Goal: Transaction & Acquisition: Purchase product/service

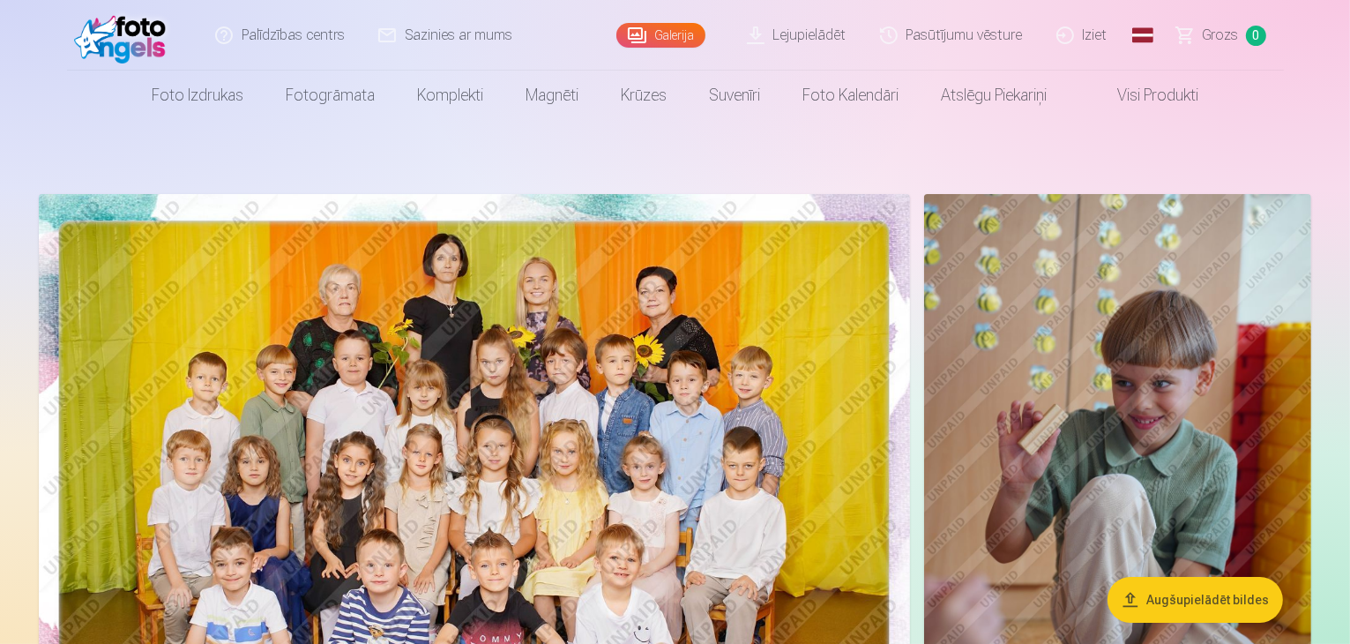
click at [682, 295] on img at bounding box center [474, 484] width 871 height 581
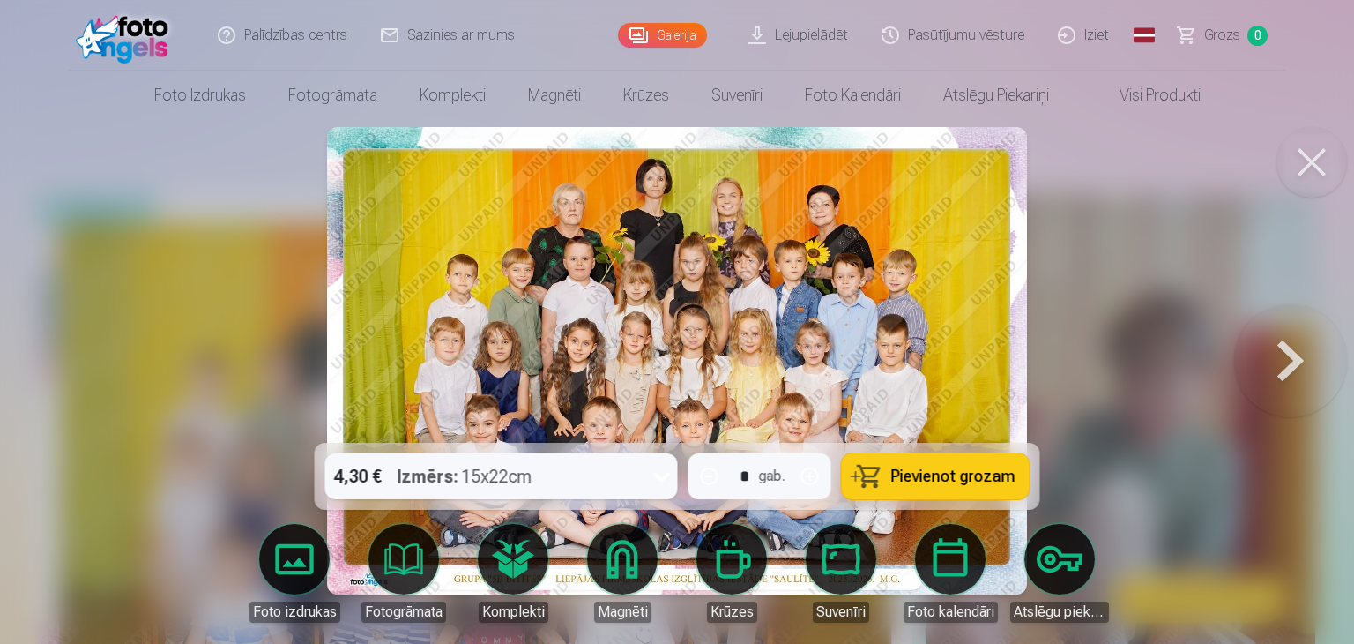
click at [963, 472] on span "Pievienot grozam" at bounding box center [953, 476] width 124 height 16
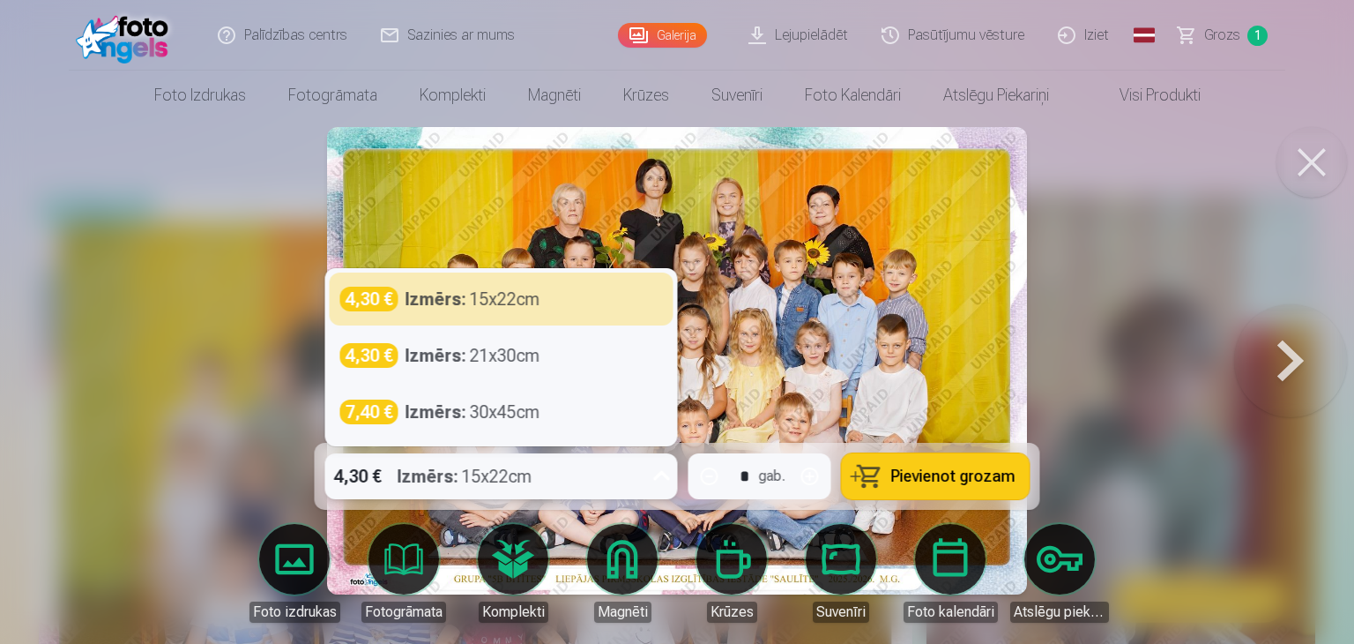
click at [658, 474] on icon at bounding box center [661, 476] width 17 height 10
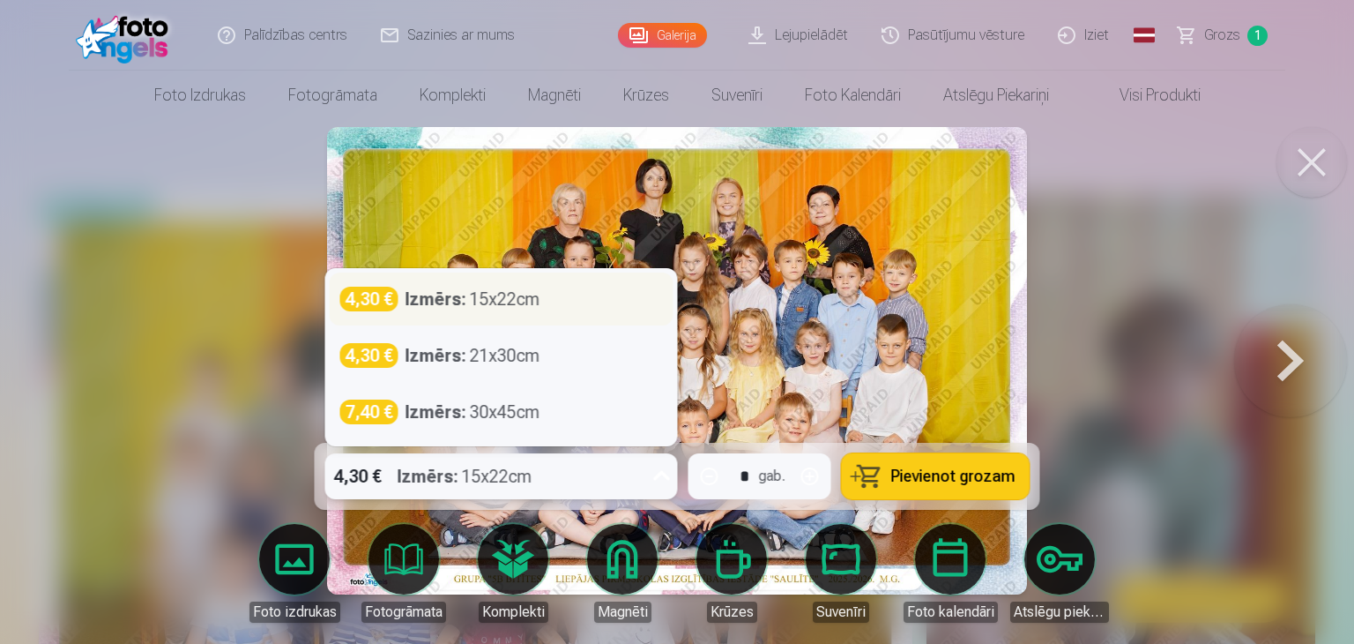
click at [542, 310] on div "4,30 € Izmērs : 15x22cm" at bounding box center [501, 299] width 323 height 25
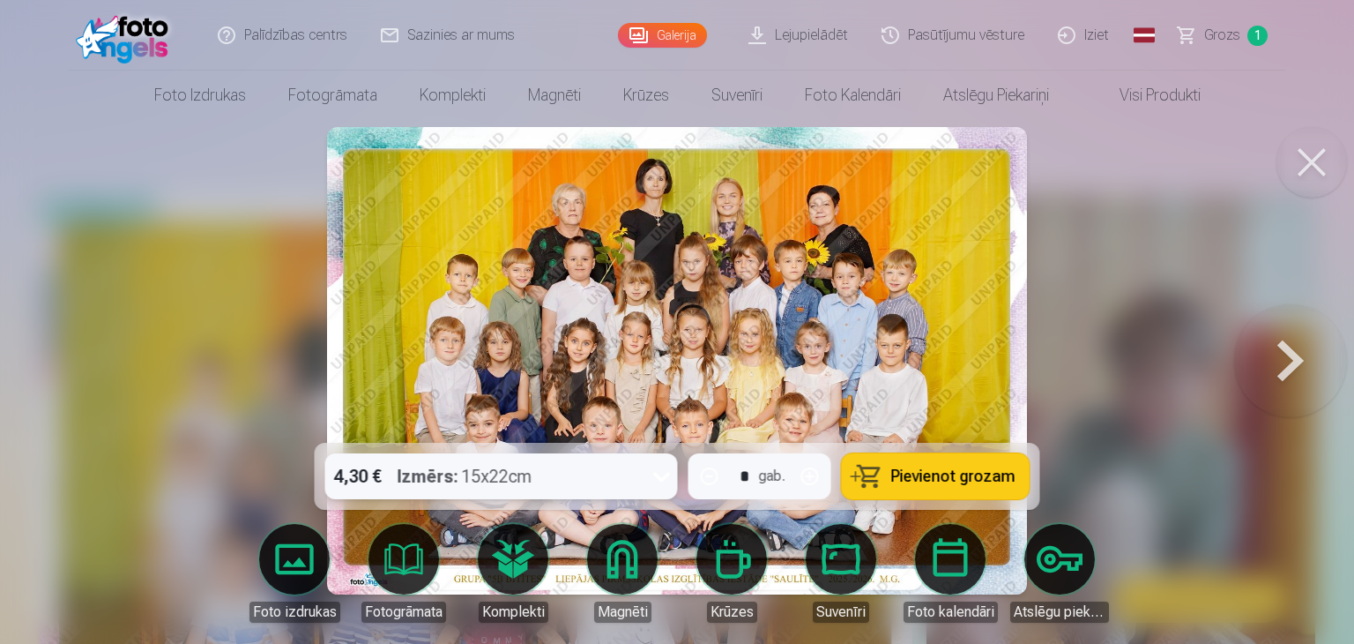
click at [877, 467] on button "Pievienot grozam" at bounding box center [936, 476] width 188 height 46
click at [1261, 29] on span "2" at bounding box center [1257, 36] width 20 height 20
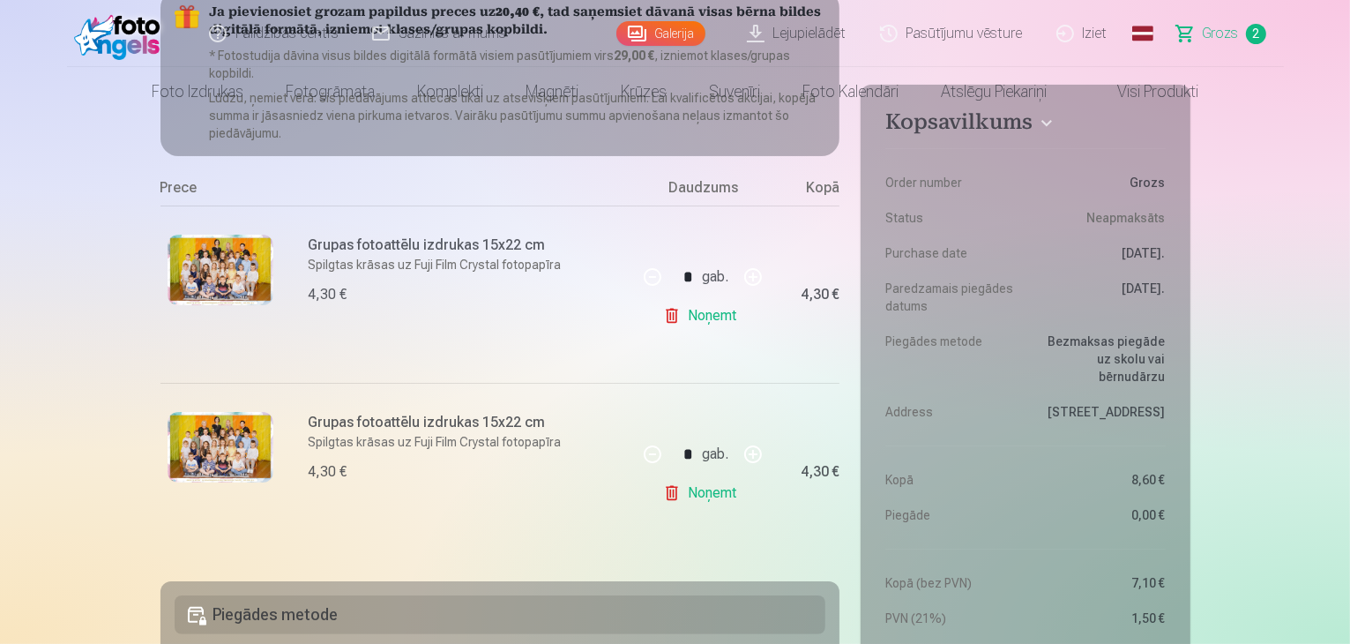
scroll to position [264, 0]
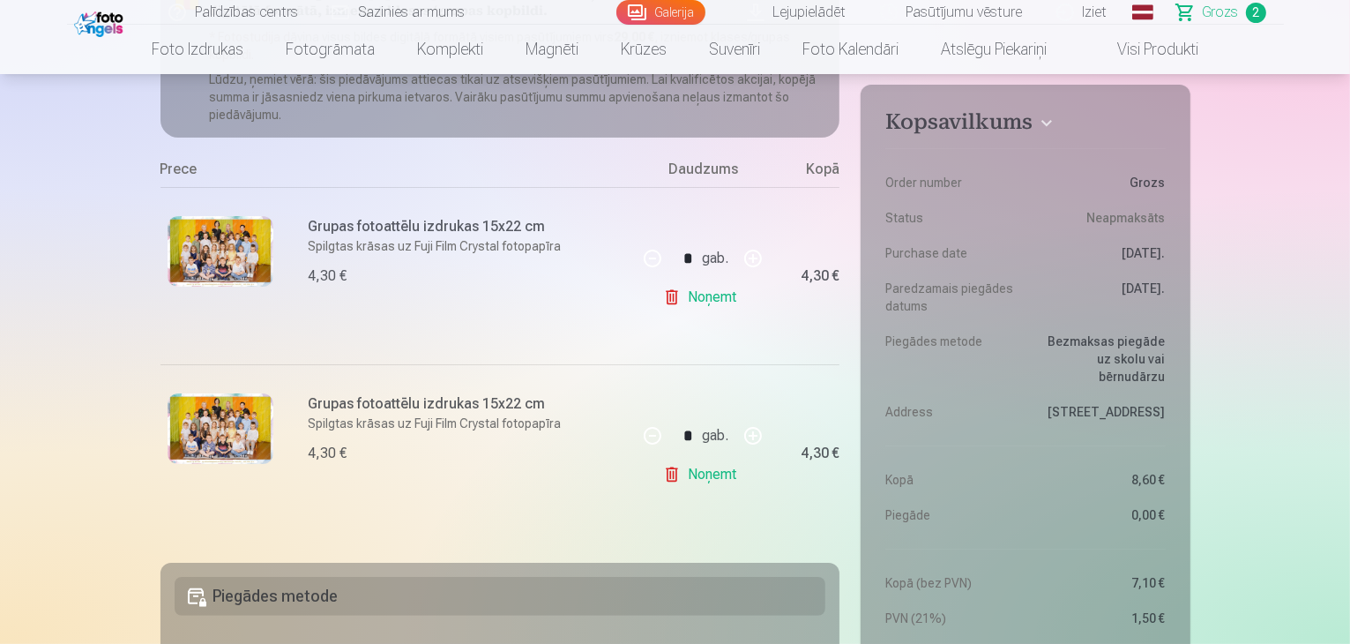
click at [726, 470] on link "Noņemt" at bounding box center [703, 474] width 80 height 35
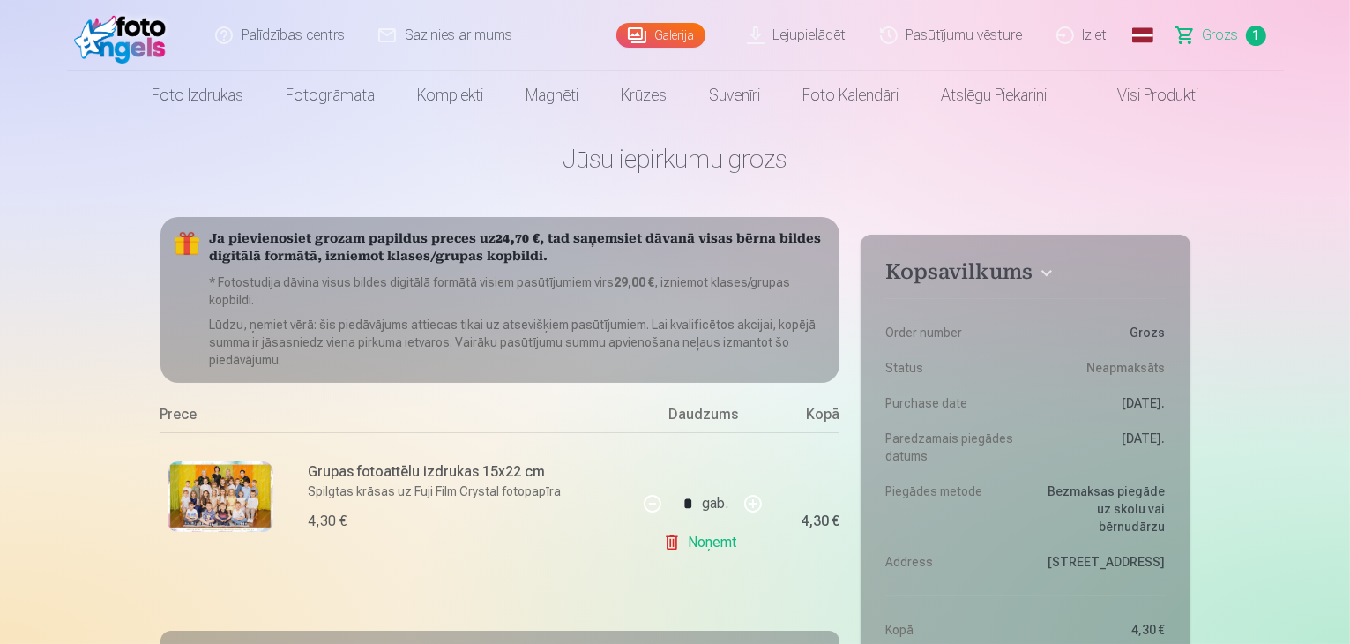
scroll to position [0, 0]
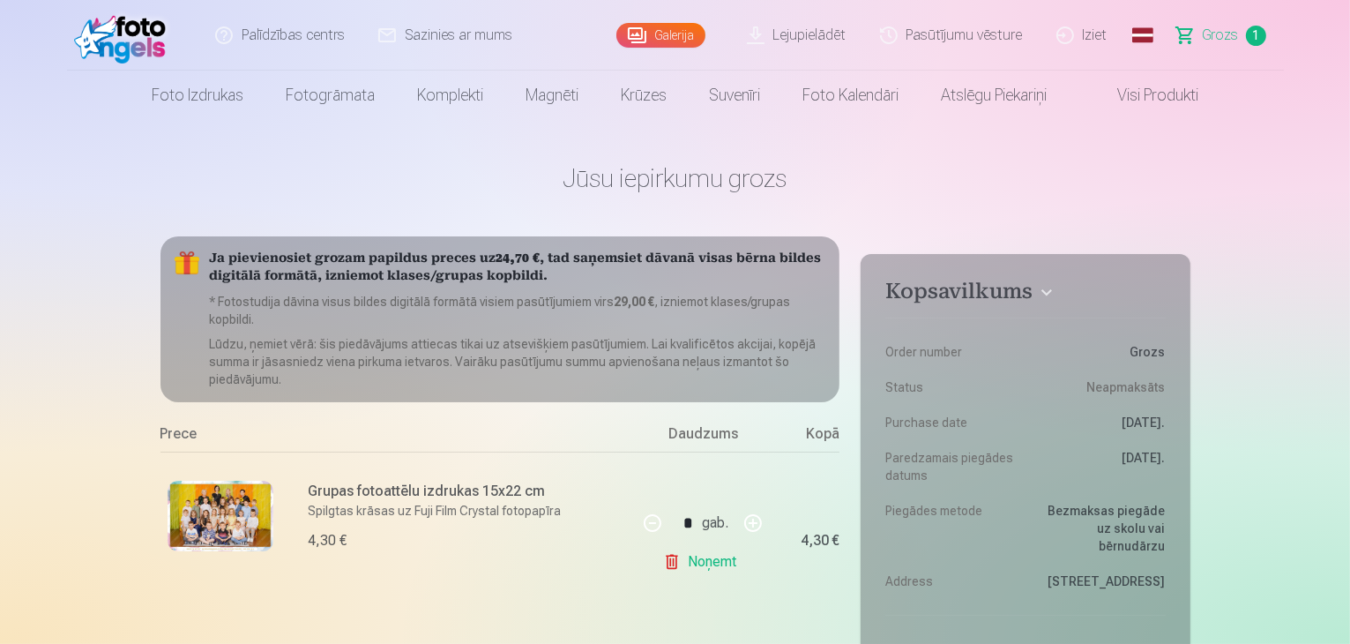
click at [666, 41] on link "Galerija" at bounding box center [660, 35] width 89 height 25
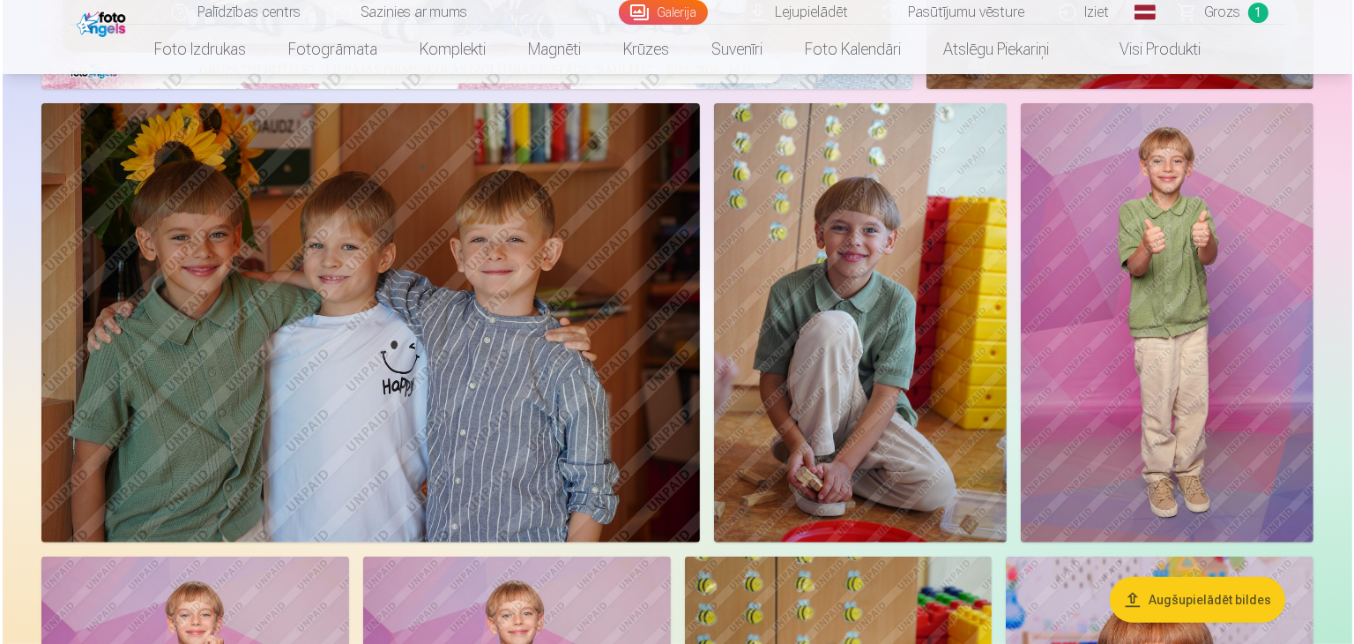
scroll to position [793, 0]
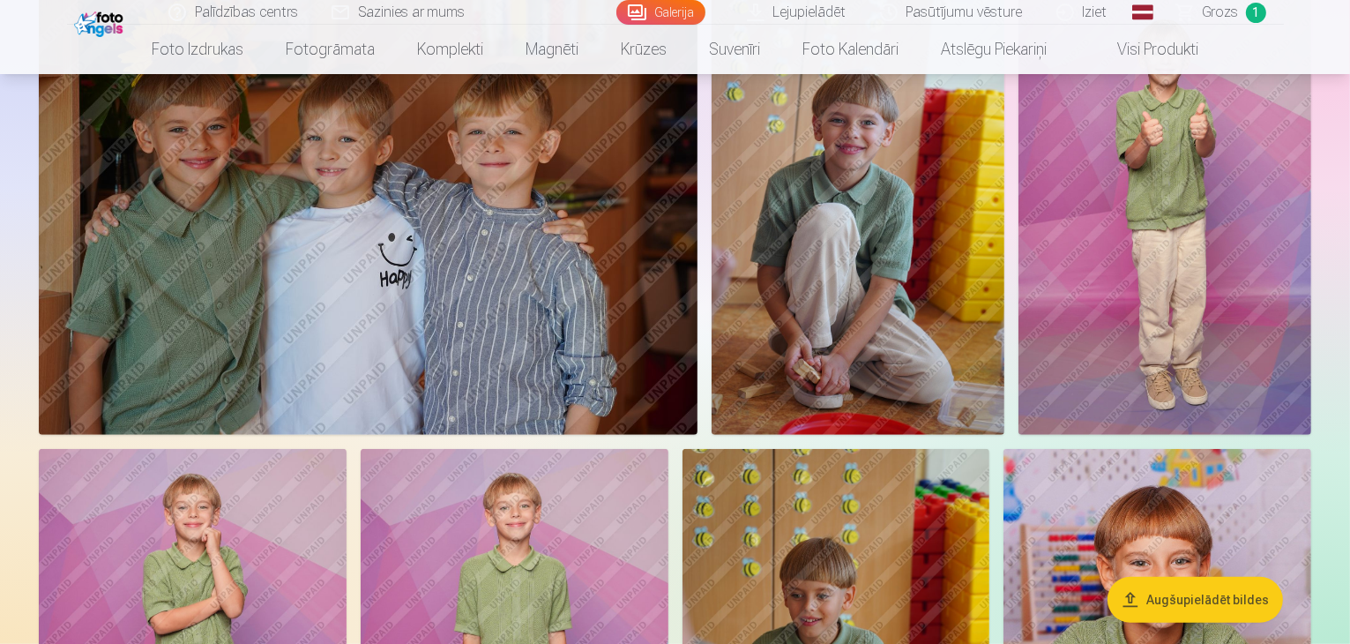
click at [697, 392] on img at bounding box center [368, 215] width 659 height 439
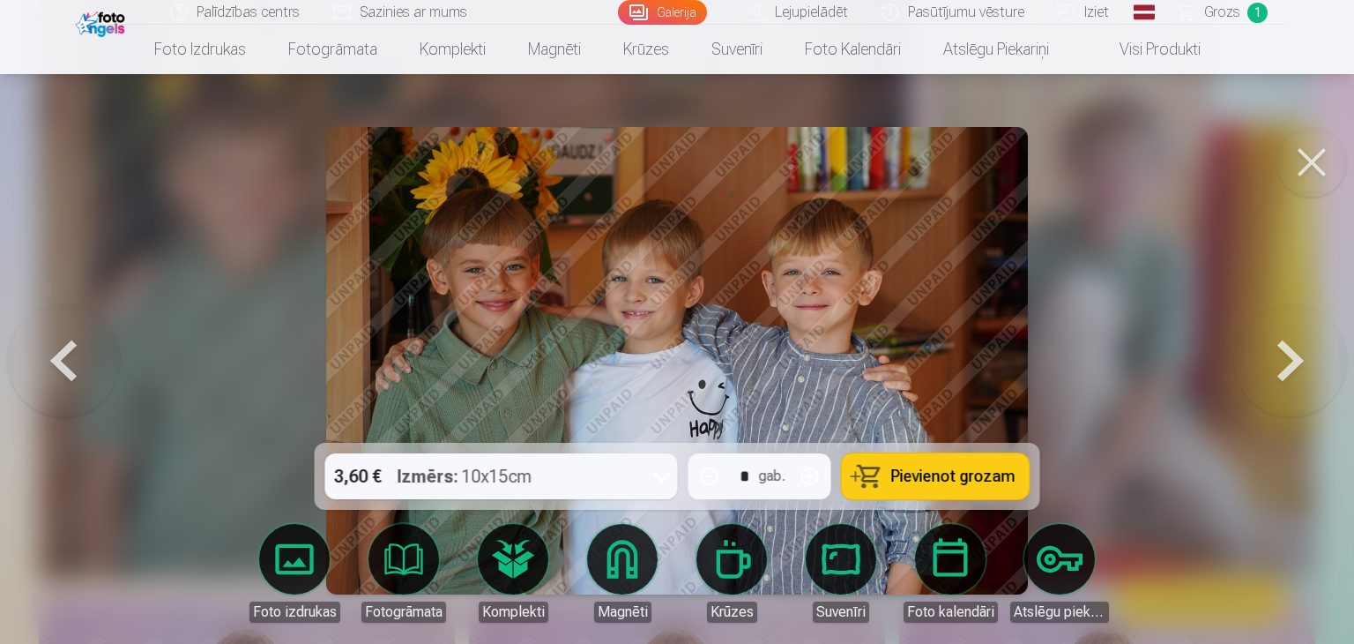
click at [931, 474] on span "Pievienot grozam" at bounding box center [953, 476] width 124 height 16
click at [664, 12] on link "Galerija" at bounding box center [662, 12] width 89 height 25
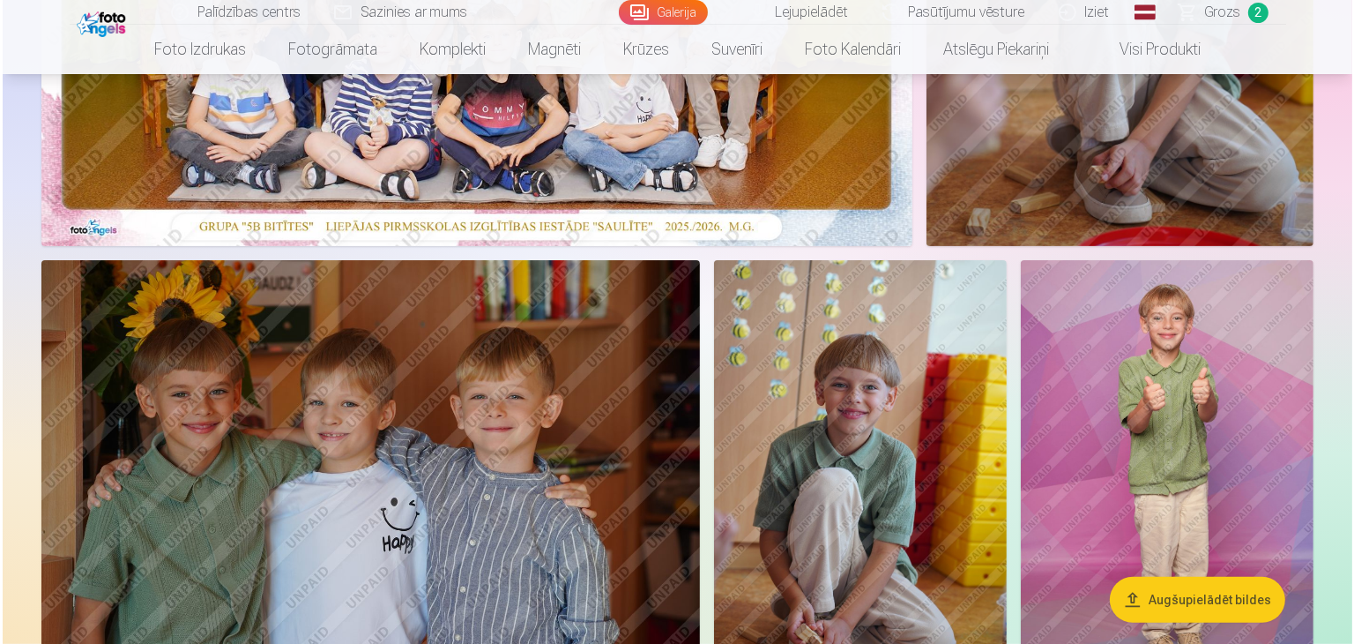
scroll to position [529, 0]
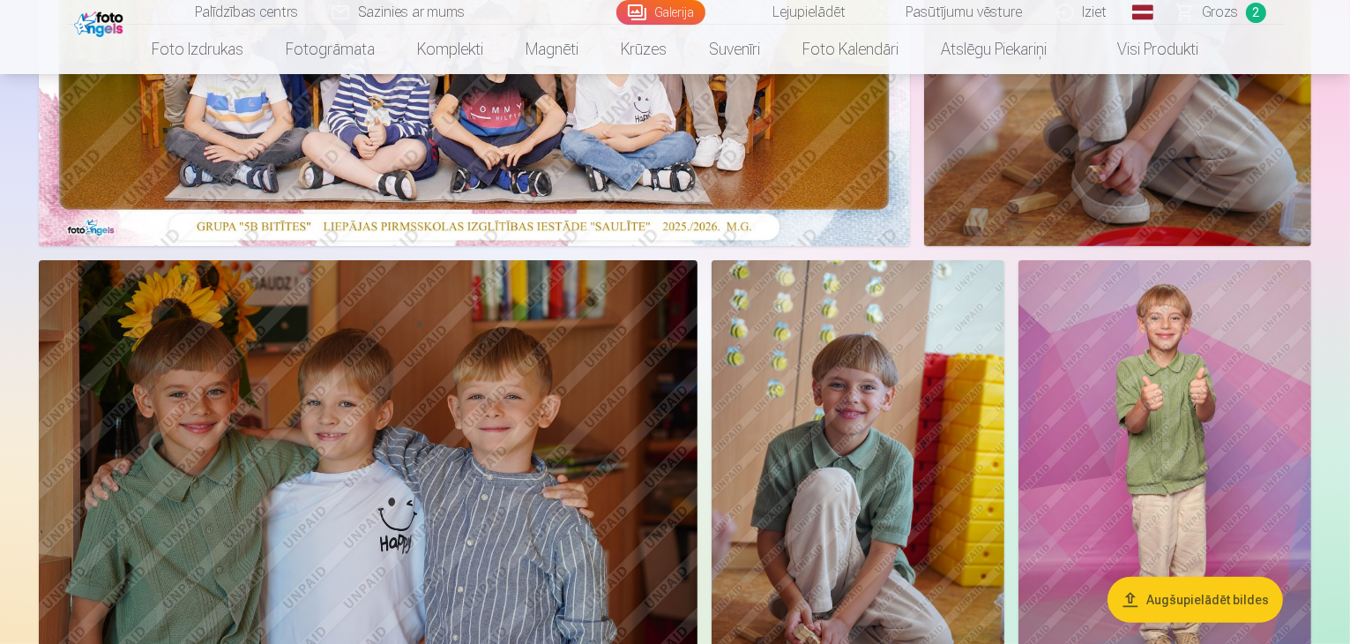
click at [1004, 431] on img at bounding box center [857, 479] width 293 height 439
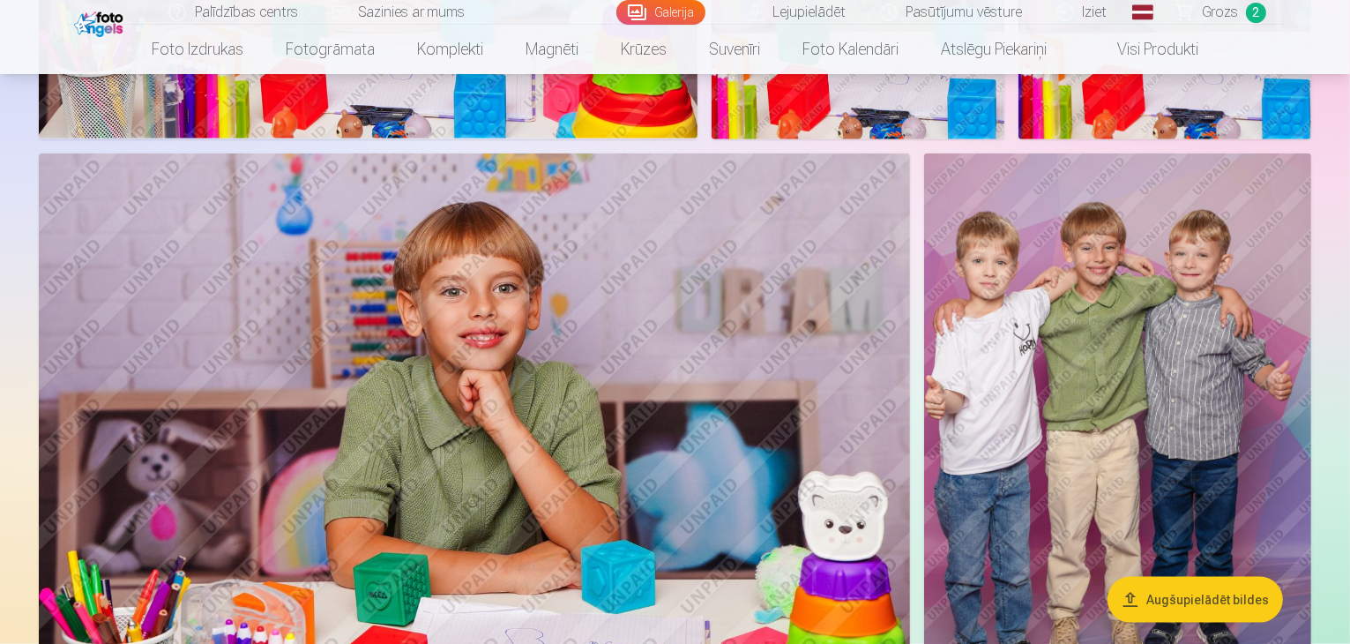
scroll to position [2028, 0]
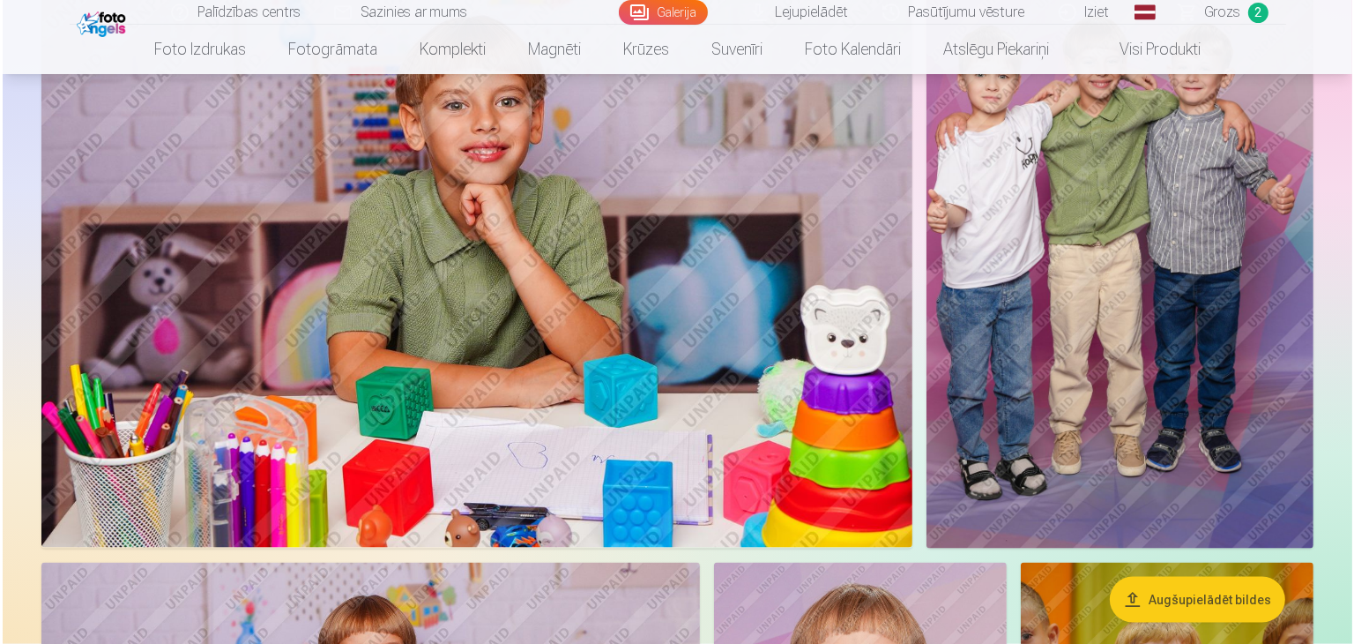
scroll to position [2210, 0]
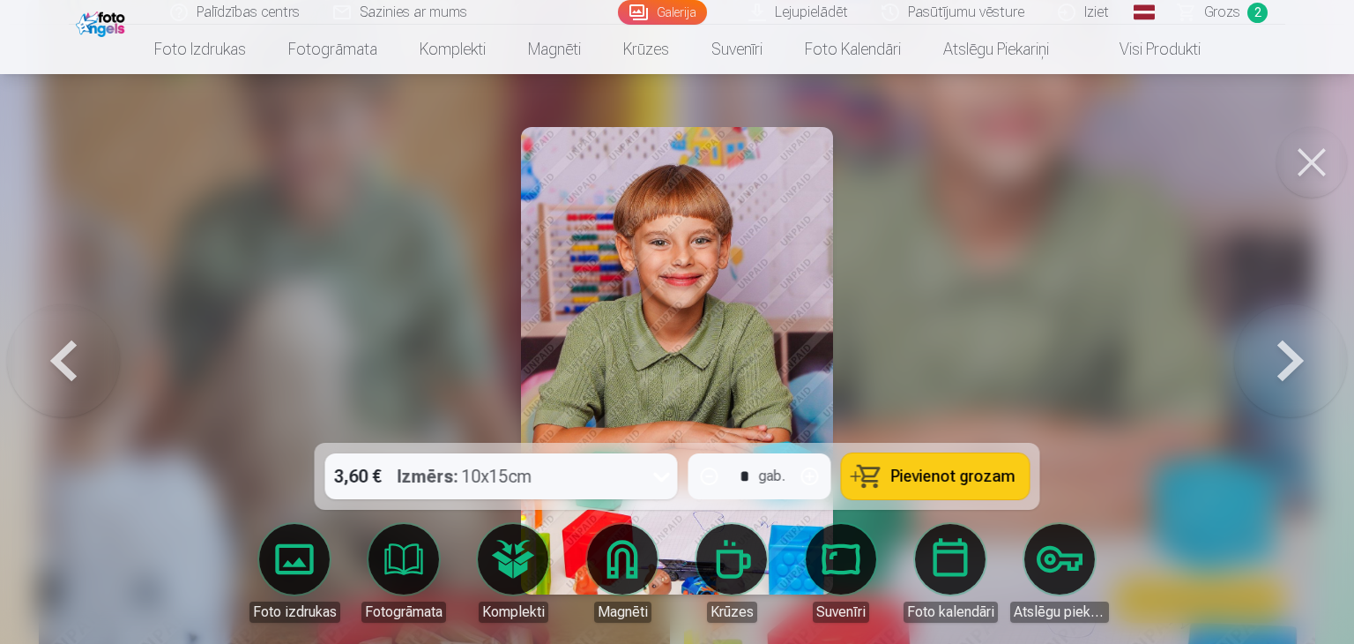
click at [656, 480] on icon at bounding box center [662, 476] width 28 height 28
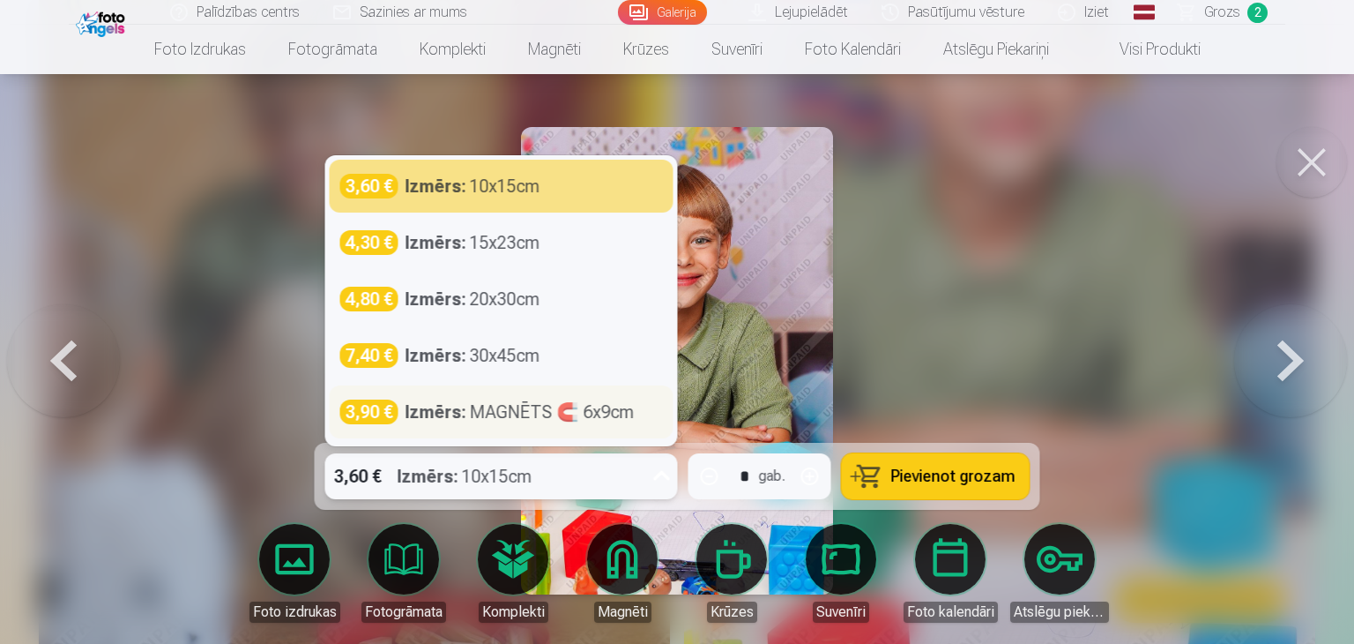
click at [550, 407] on div "Izmērs : MAGNĒTS 🧲 6x9cm" at bounding box center [520, 411] width 229 height 25
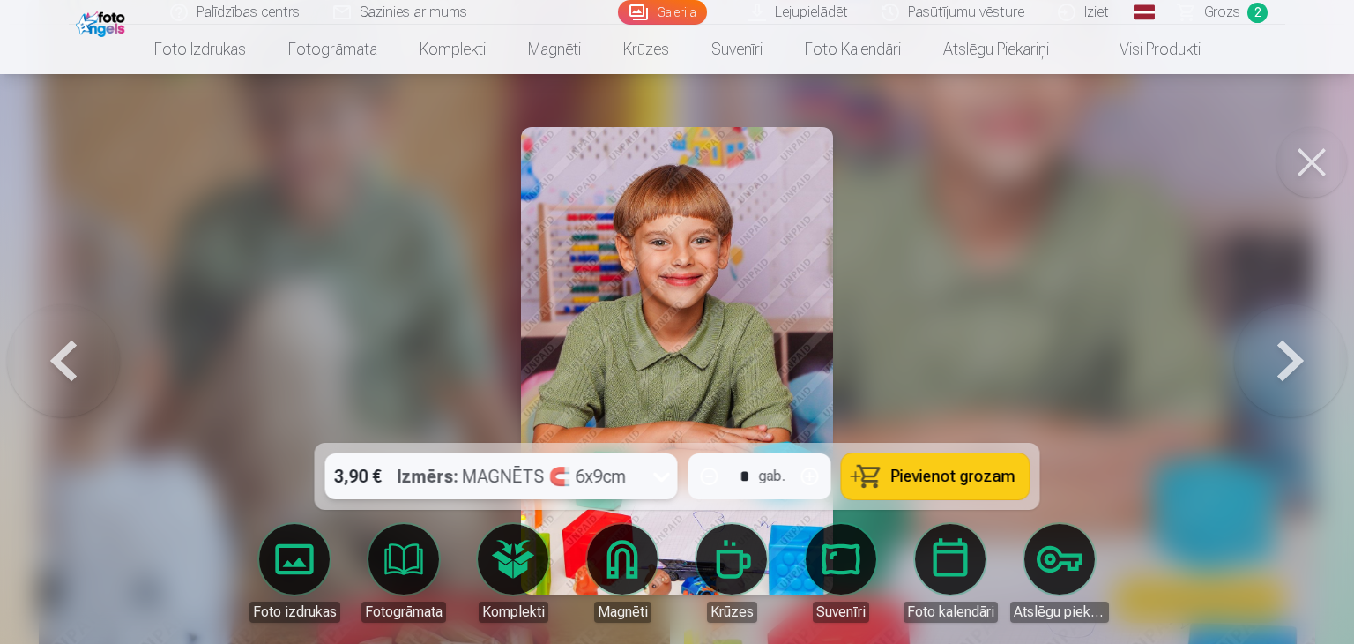
click at [813, 475] on button "button" at bounding box center [810, 476] width 42 height 42
click at [969, 484] on span "Pievienot grozam" at bounding box center [953, 476] width 124 height 16
type input "*"
click at [623, 568] on link "Magnēti" at bounding box center [622, 573] width 99 height 99
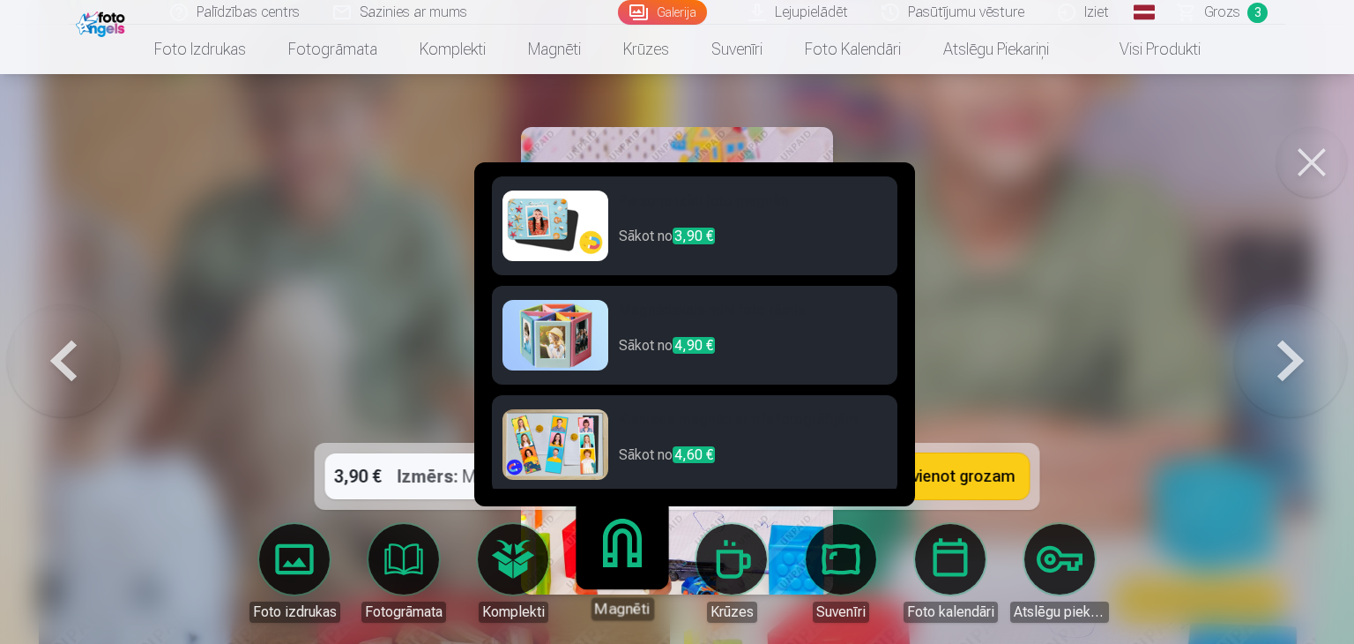
click at [245, 276] on div at bounding box center [677, 322] width 1354 height 644
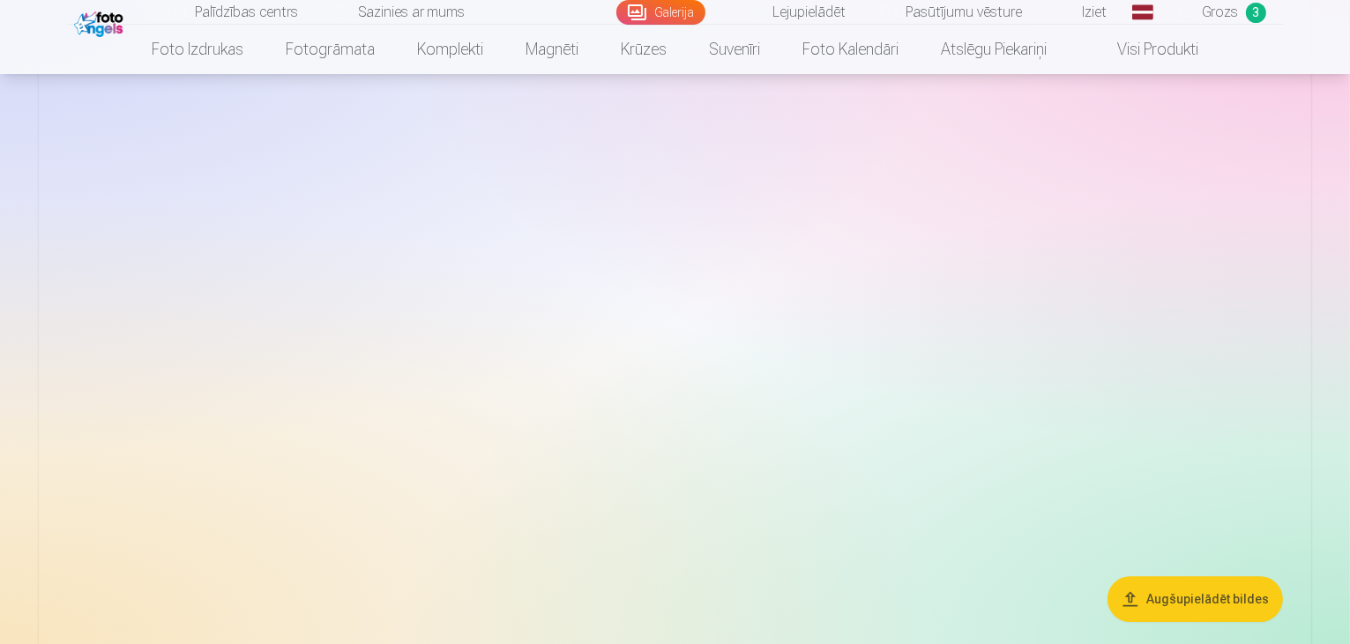
scroll to position [5290, 0]
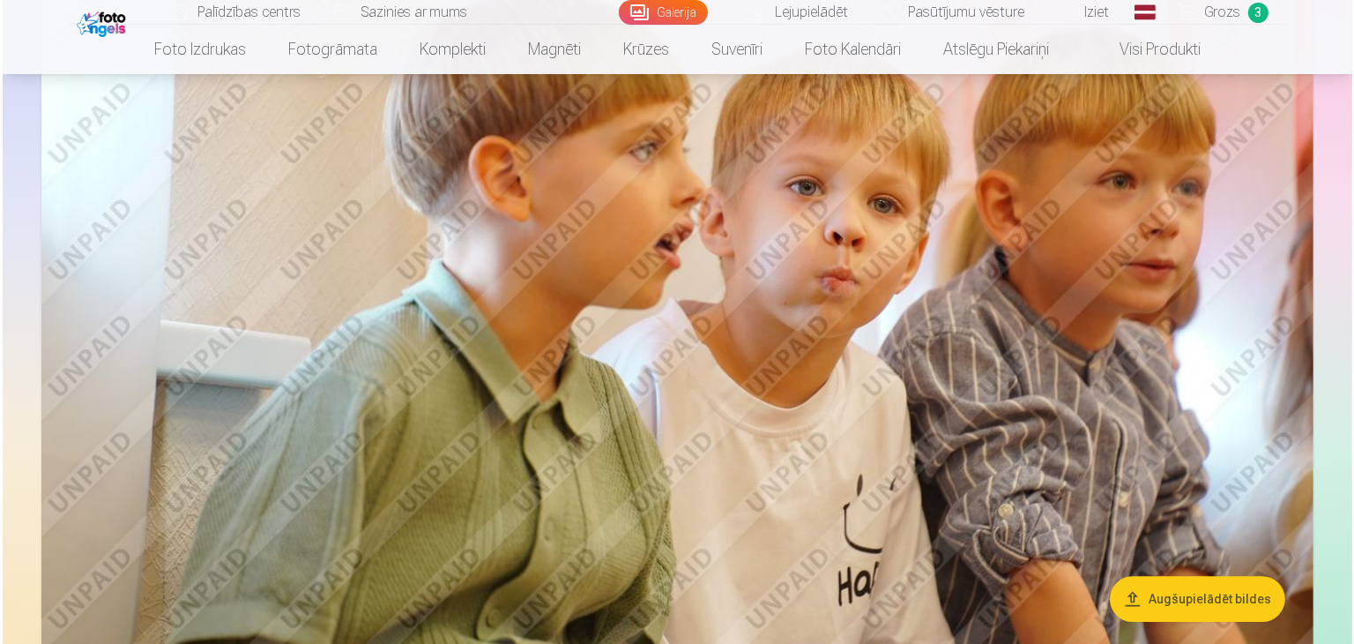
scroll to position [5305, 0]
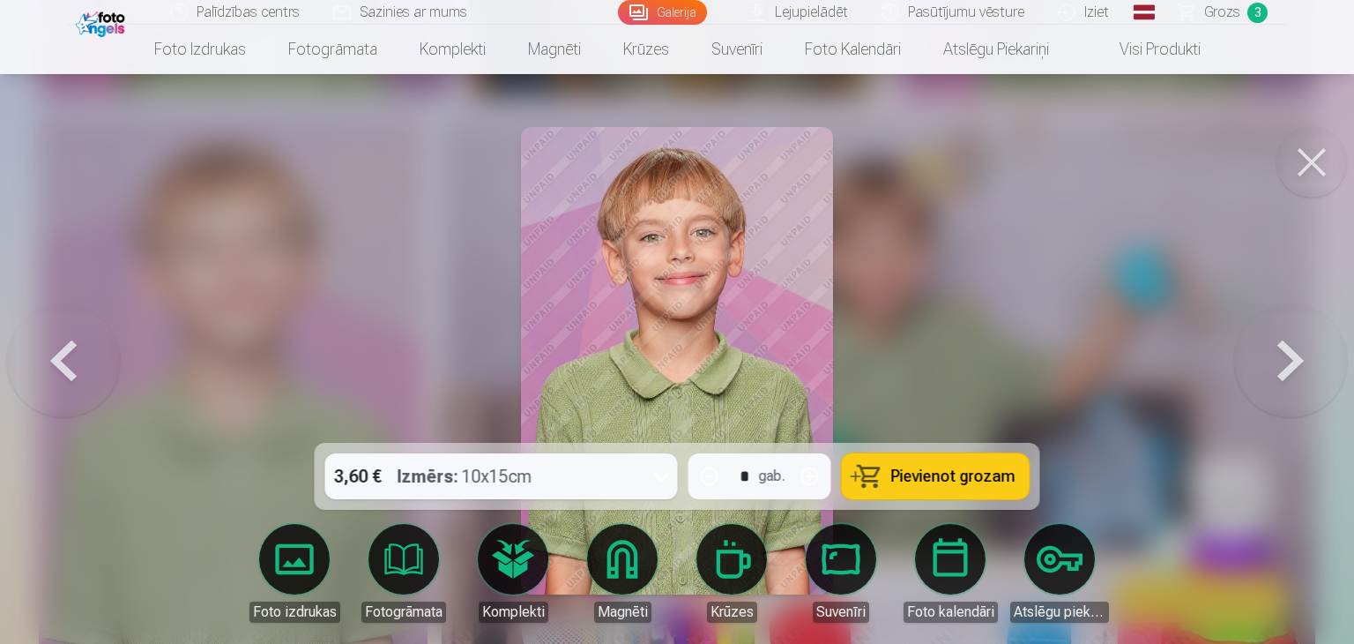
click at [891, 486] on button "Pievienot grozam" at bounding box center [936, 476] width 188 height 46
click at [1232, 20] on span "Grozs" at bounding box center [1222, 12] width 36 height 21
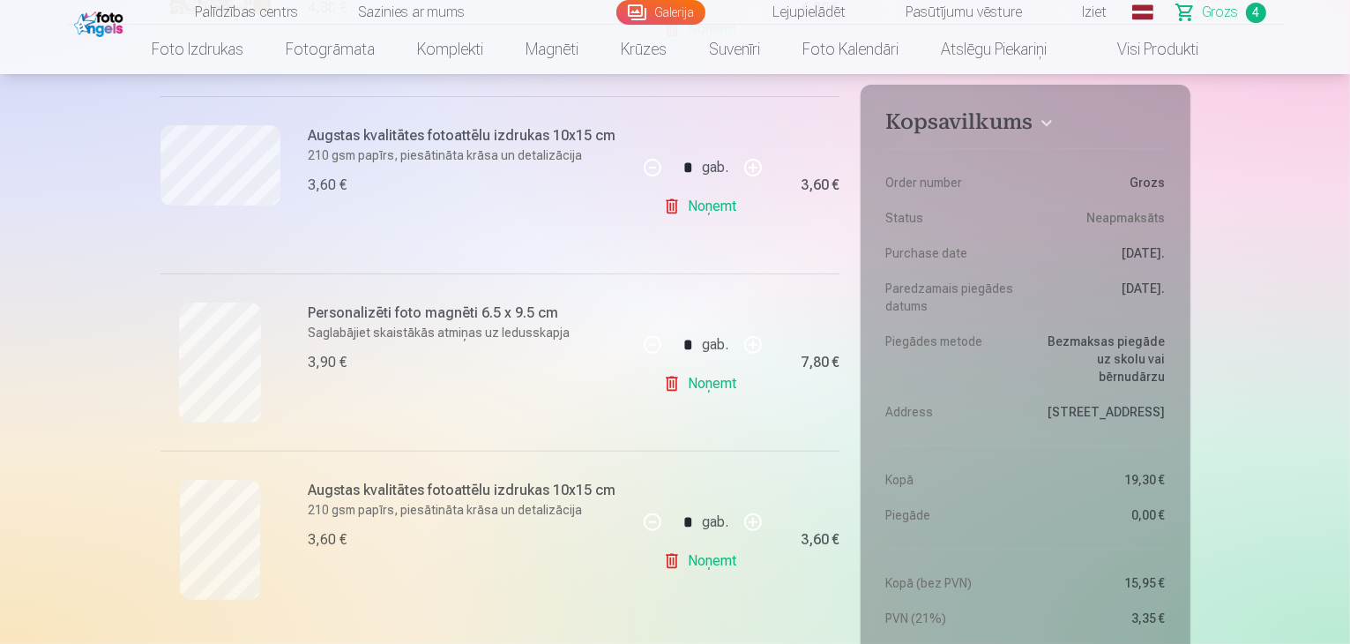
scroll to position [529, 0]
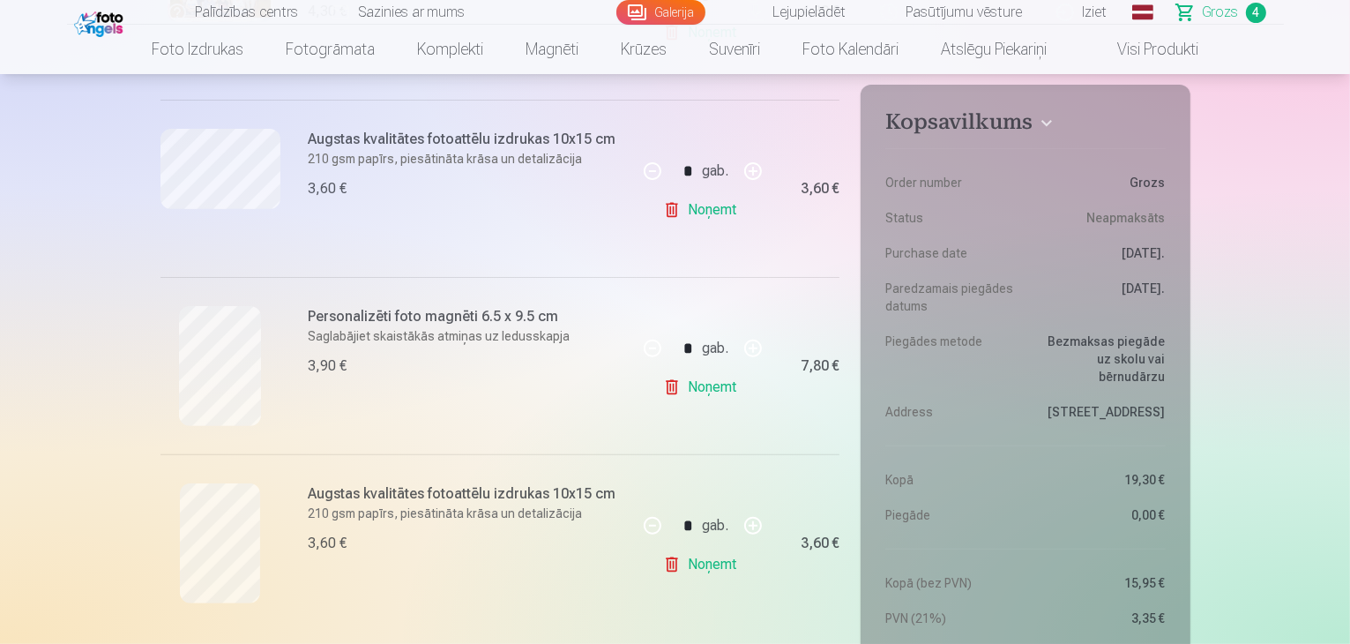
click at [674, 15] on link "Galerija" at bounding box center [660, 12] width 89 height 25
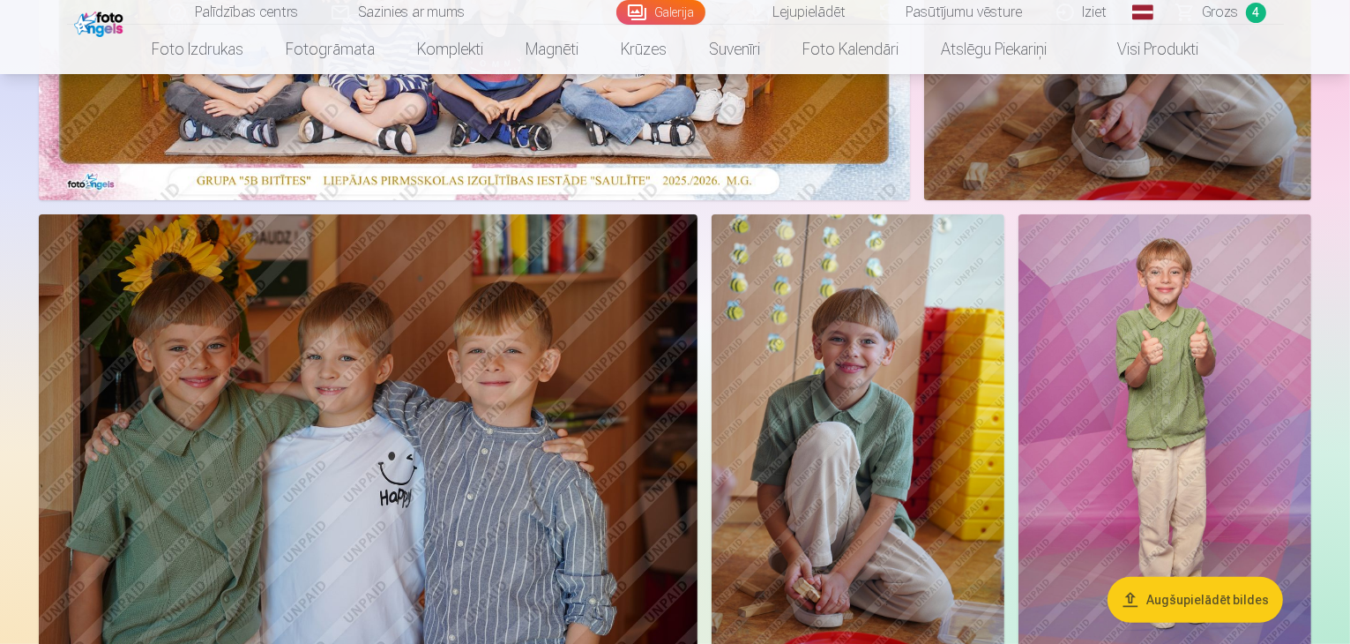
scroll to position [705, 0]
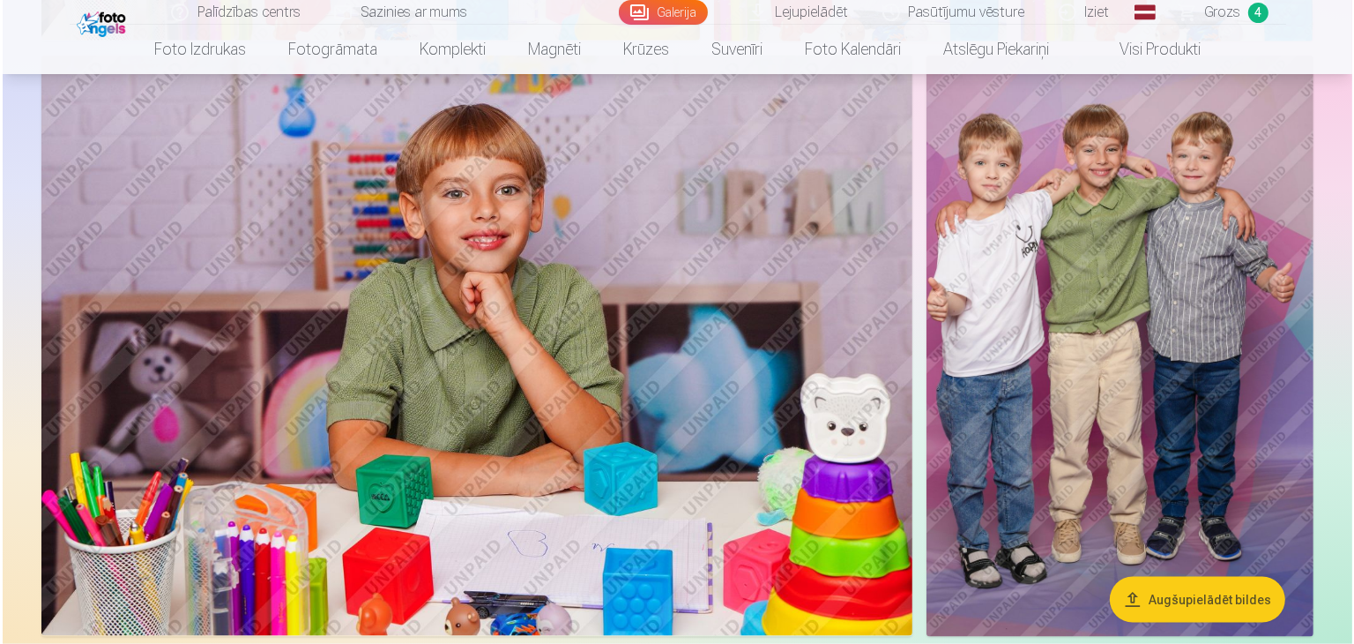
scroll to position [2122, 0]
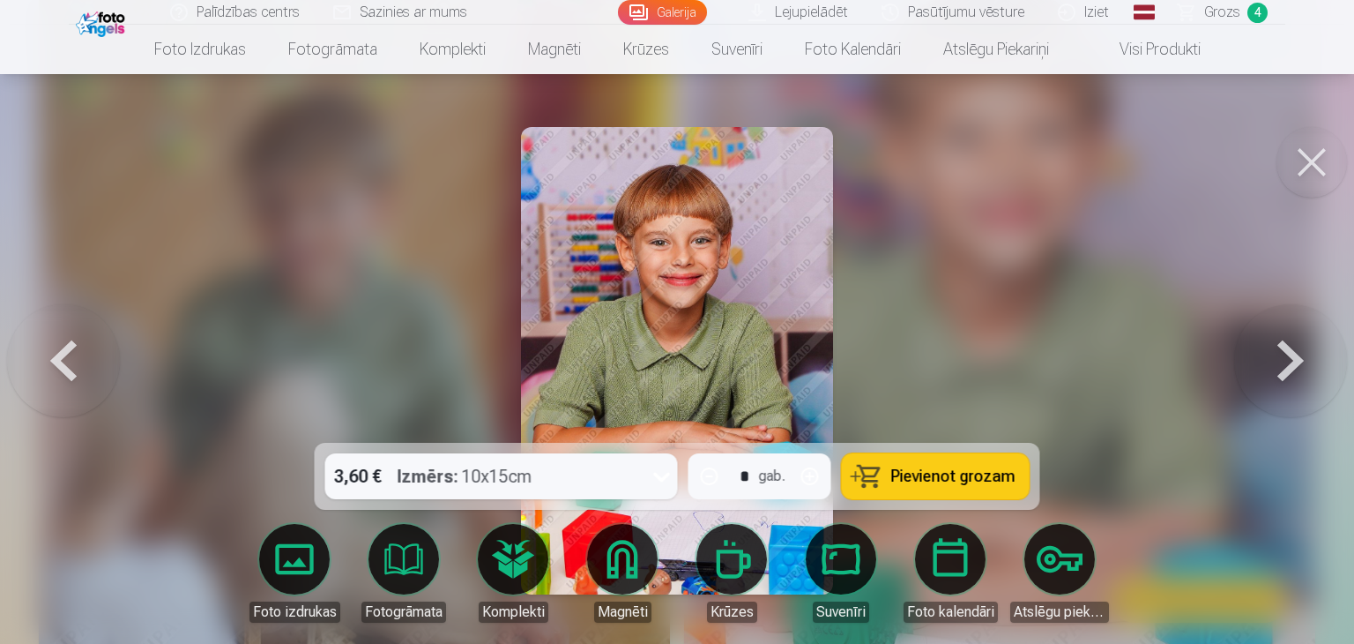
click at [938, 488] on button "Pievienot grozam" at bounding box center [936, 476] width 188 height 46
click at [694, 4] on link "Galerija" at bounding box center [662, 12] width 89 height 25
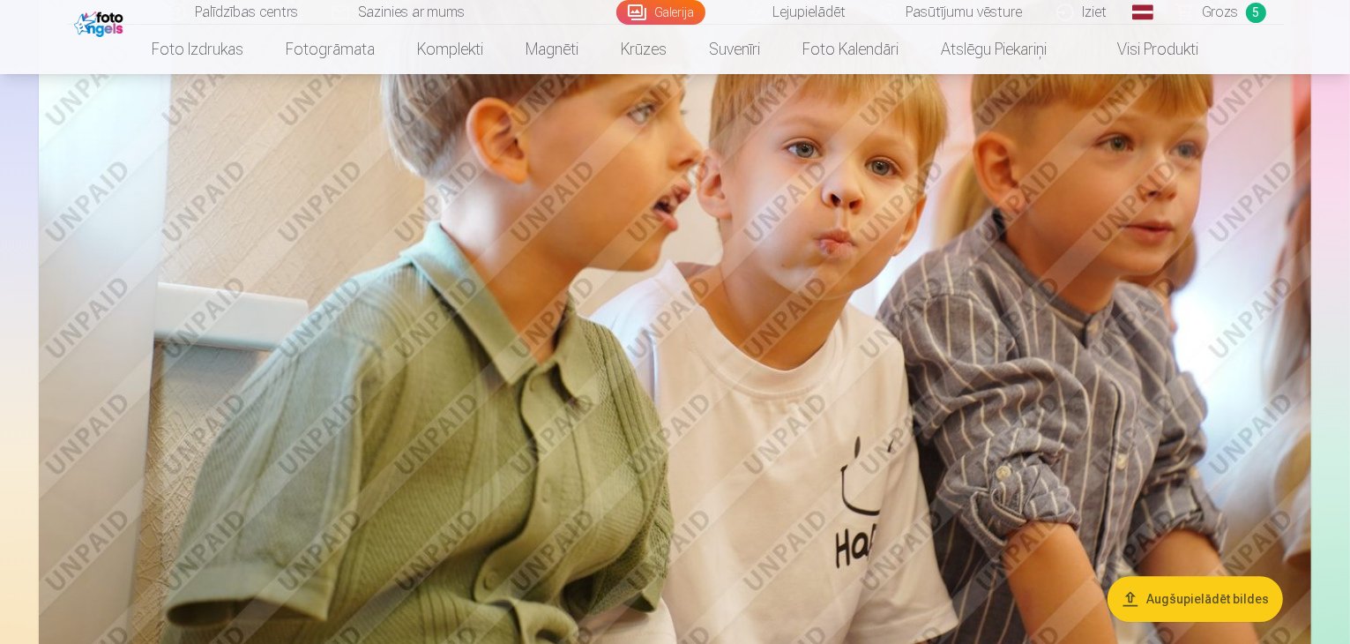
scroll to position [5378, 0]
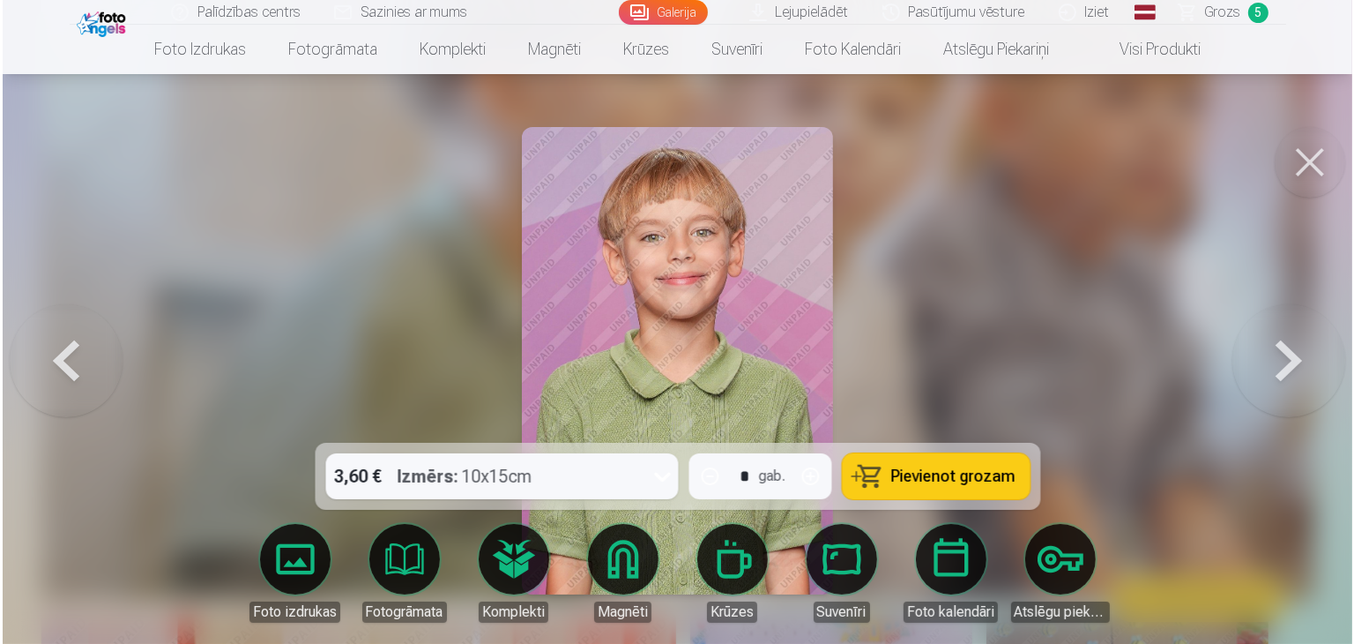
scroll to position [5393, 0]
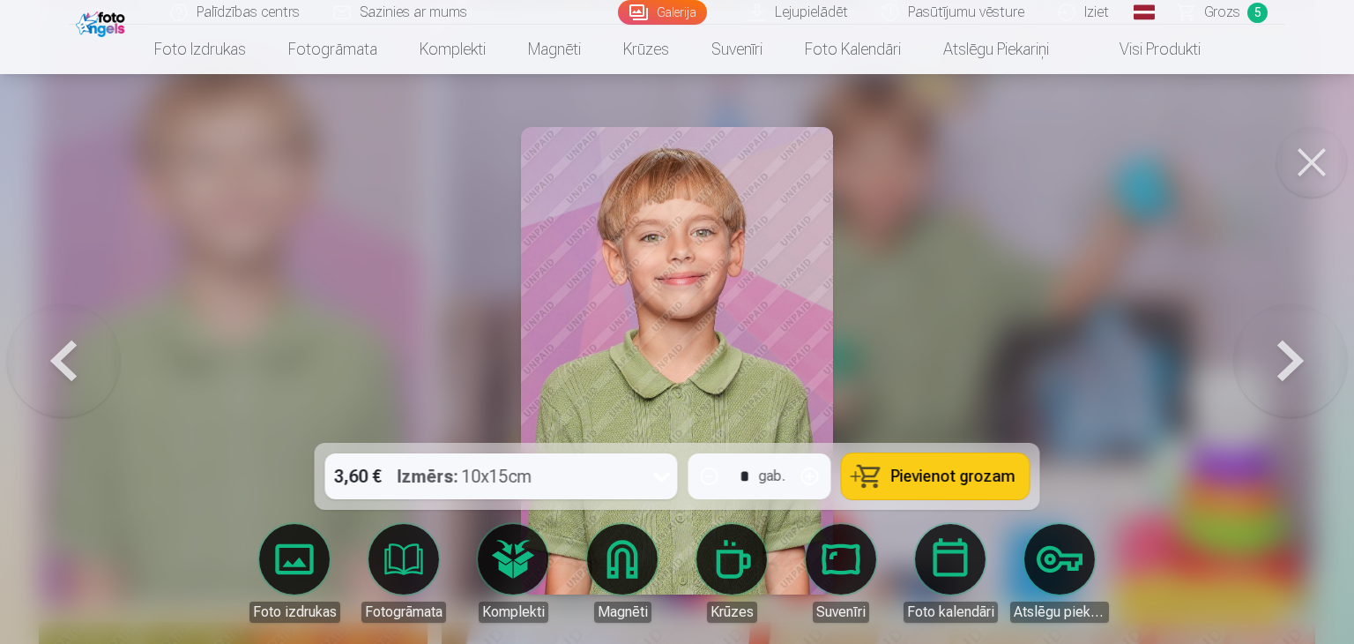
click at [647, 480] on div at bounding box center [662, 476] width 32 height 46
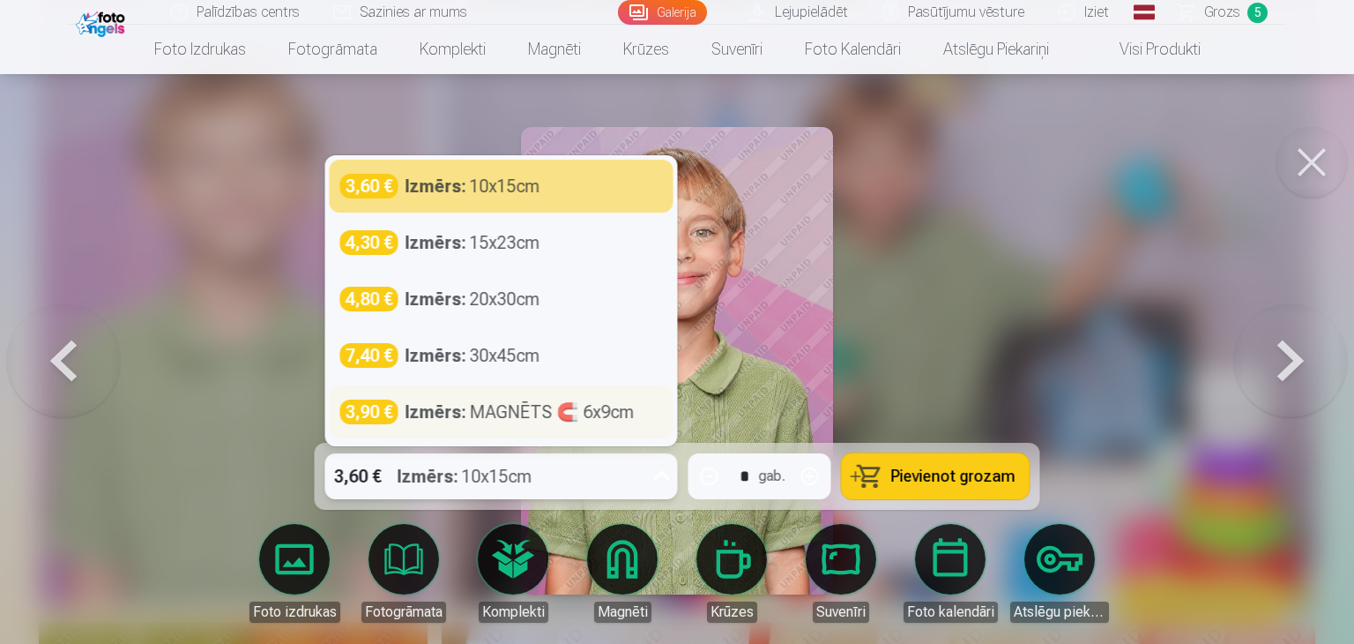
click at [484, 406] on div "Izmērs : MAGNĒTS 🧲 6x9cm" at bounding box center [520, 411] width 229 height 25
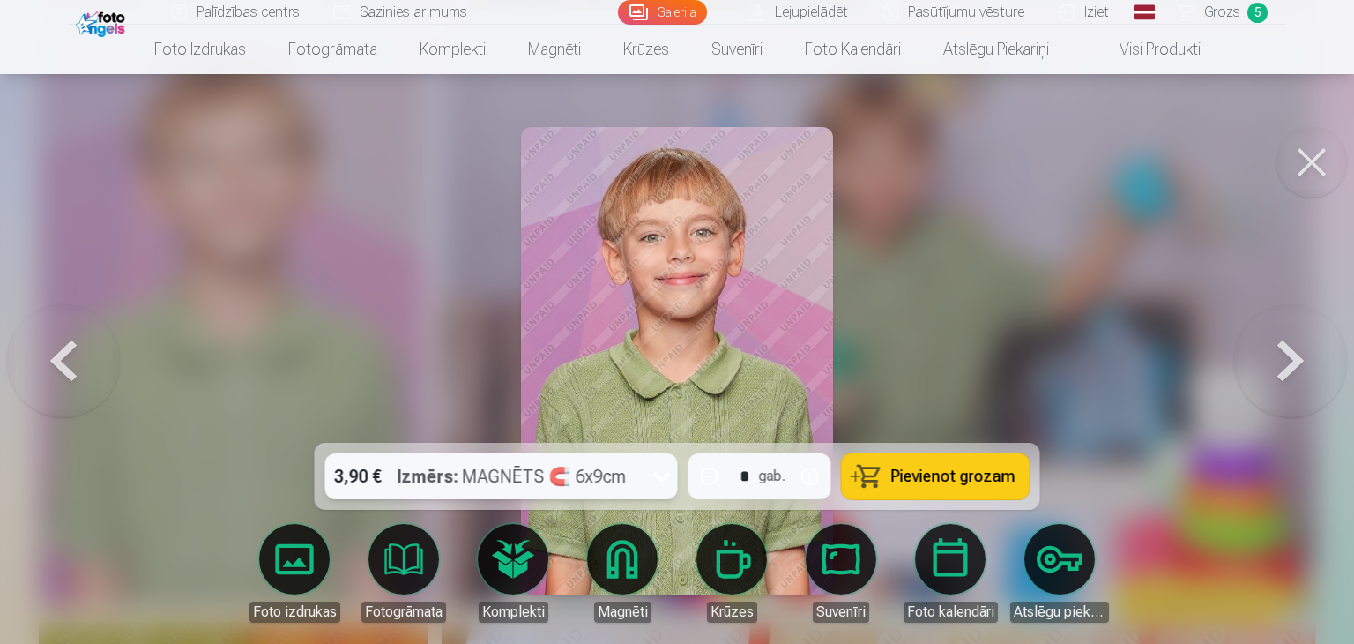
click at [804, 472] on button "button" at bounding box center [810, 476] width 42 height 42
click at [904, 475] on span "Pievienot grozam" at bounding box center [953, 476] width 124 height 16
type input "*"
click at [1235, 15] on span "Grozs" at bounding box center [1222, 12] width 36 height 21
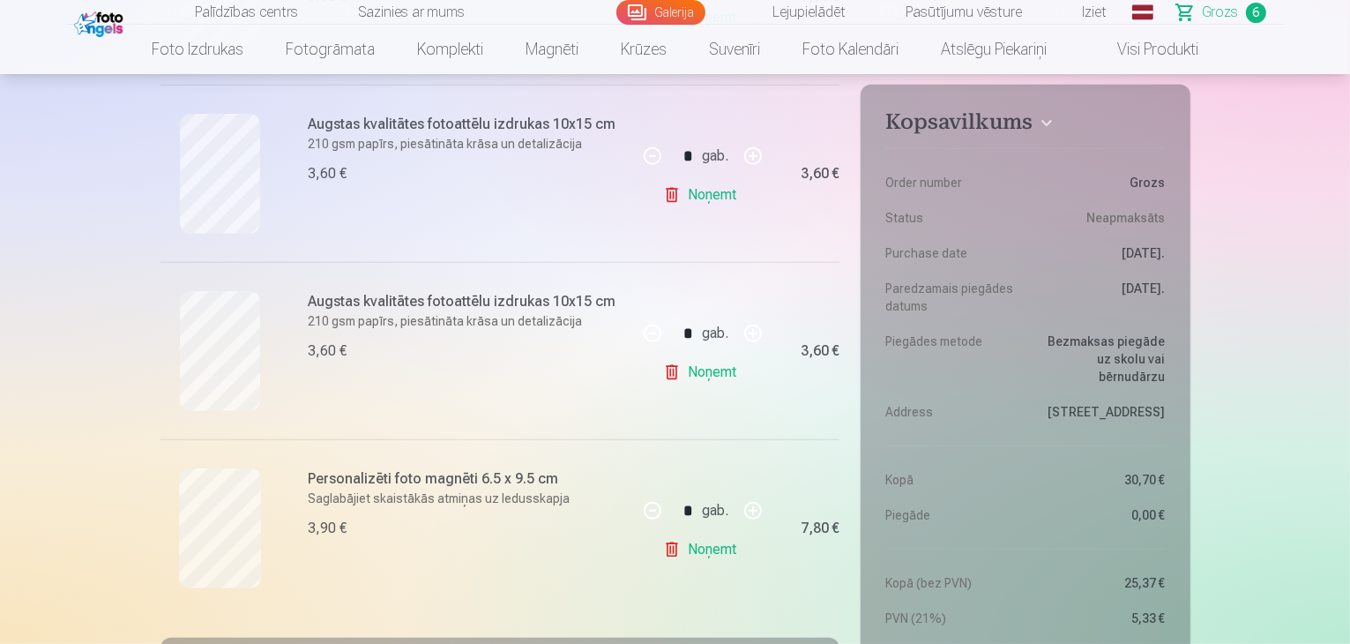
scroll to position [882, 0]
click at [707, 190] on link "Noņemt" at bounding box center [703, 193] width 80 height 35
type input "*"
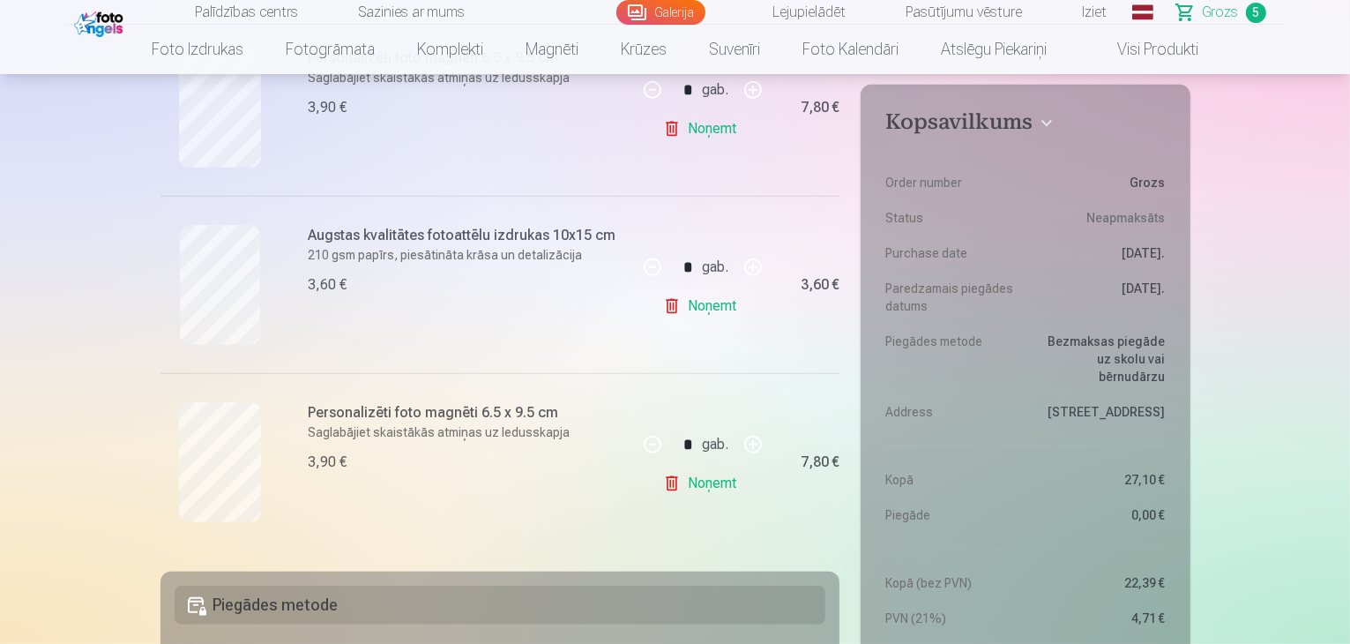
scroll to position [705, 0]
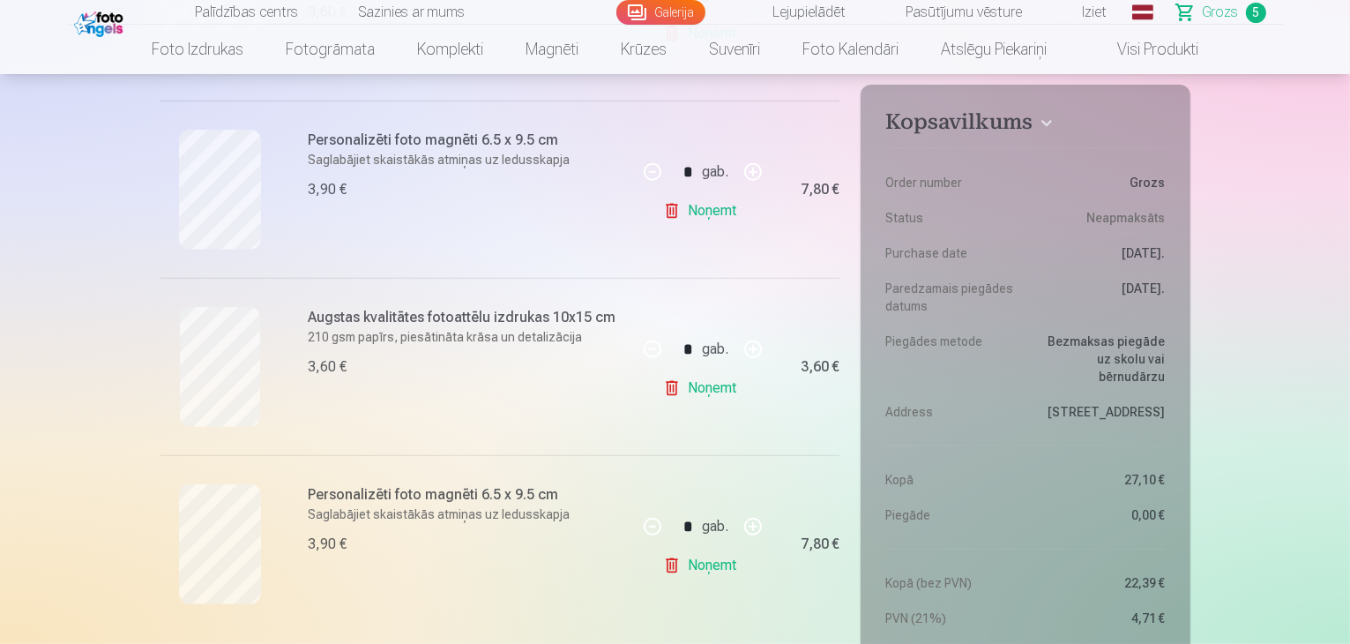
click at [690, 212] on link "Noņemt" at bounding box center [703, 210] width 80 height 35
type input "*"
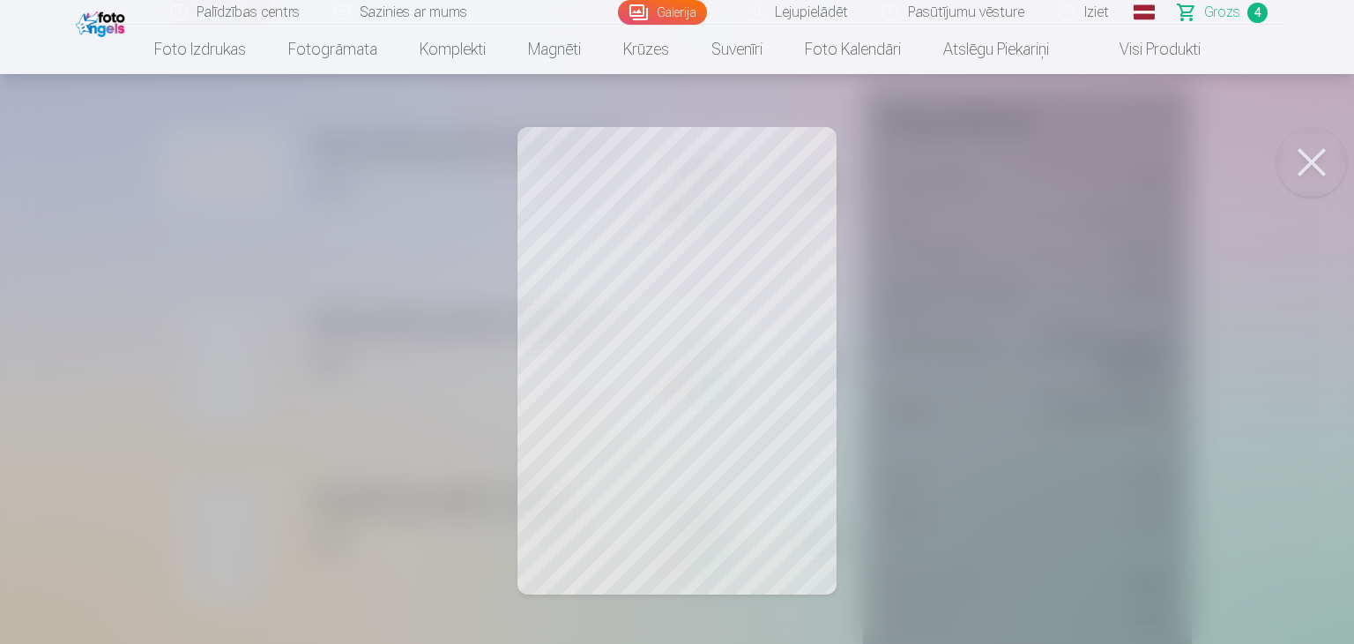
click at [1300, 158] on button at bounding box center [1312, 162] width 71 height 71
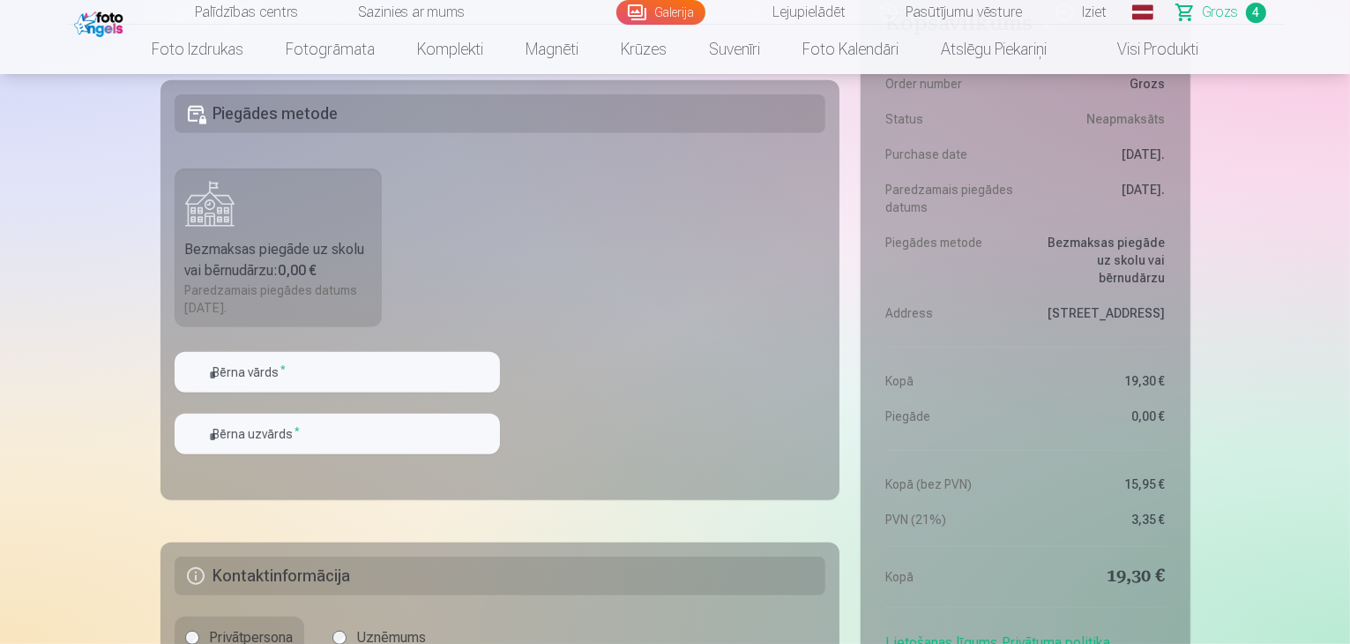
scroll to position [1146, 0]
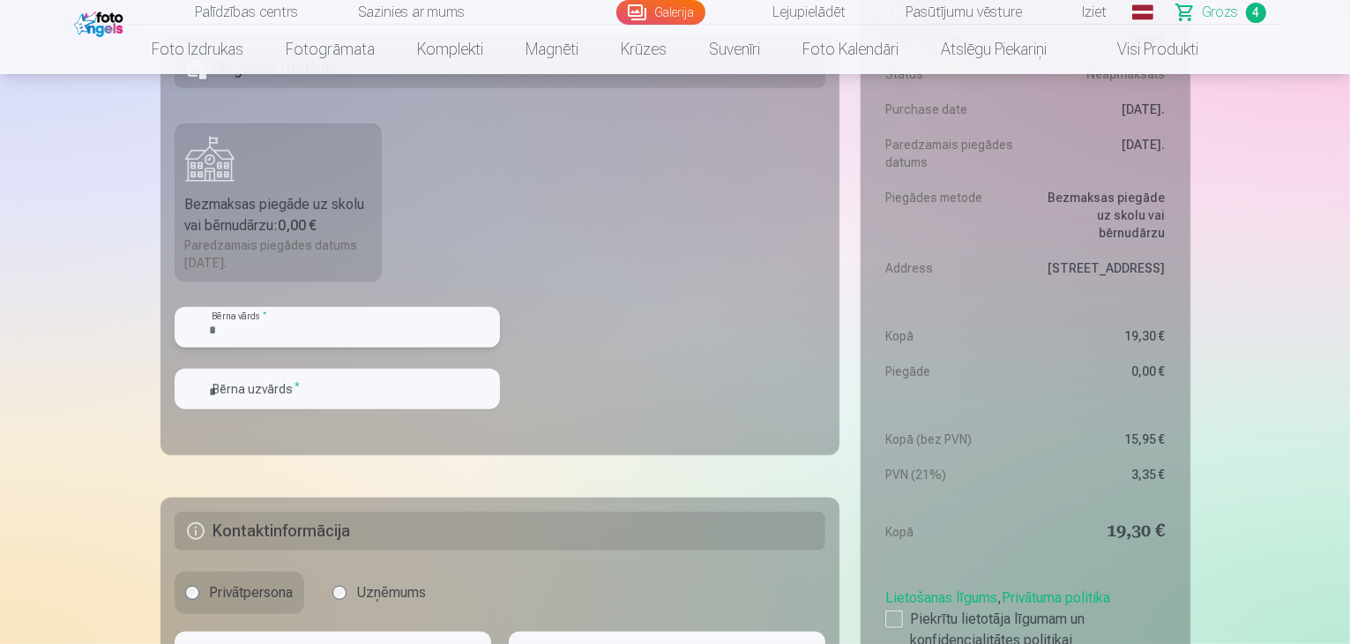
click at [239, 329] on input "text" at bounding box center [337, 327] width 325 height 41
type input "*******"
click at [294, 384] on input "text" at bounding box center [337, 389] width 325 height 41
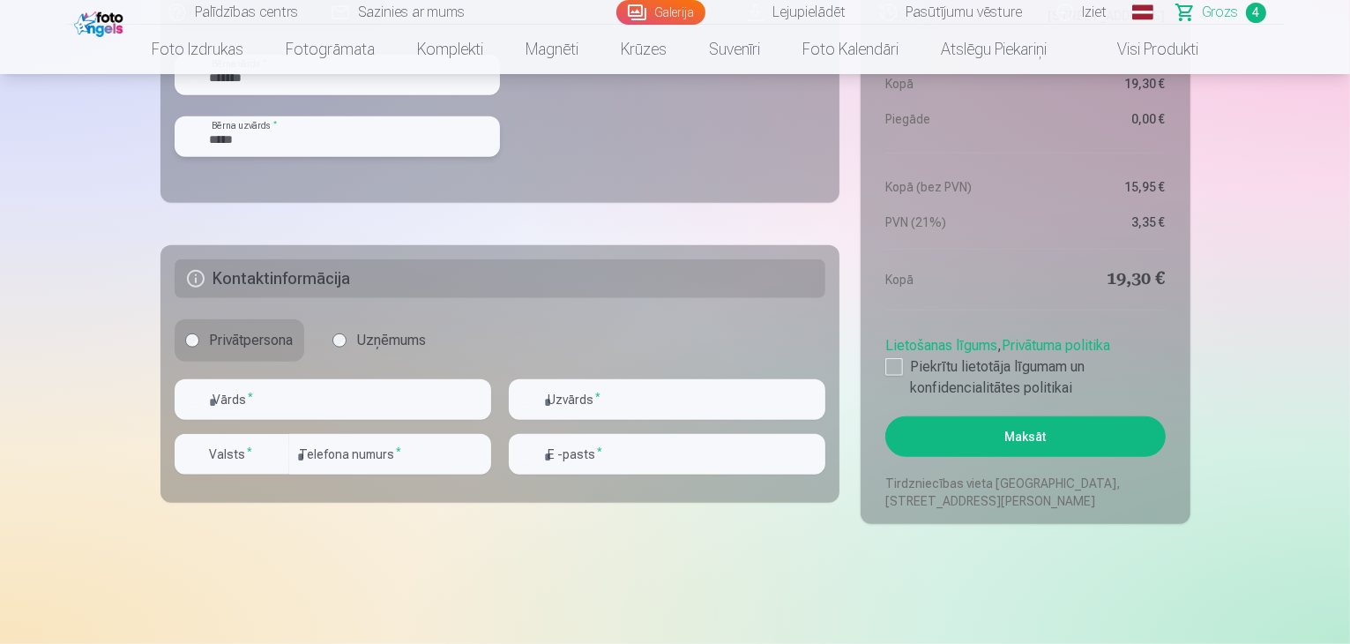
scroll to position [1411, 0]
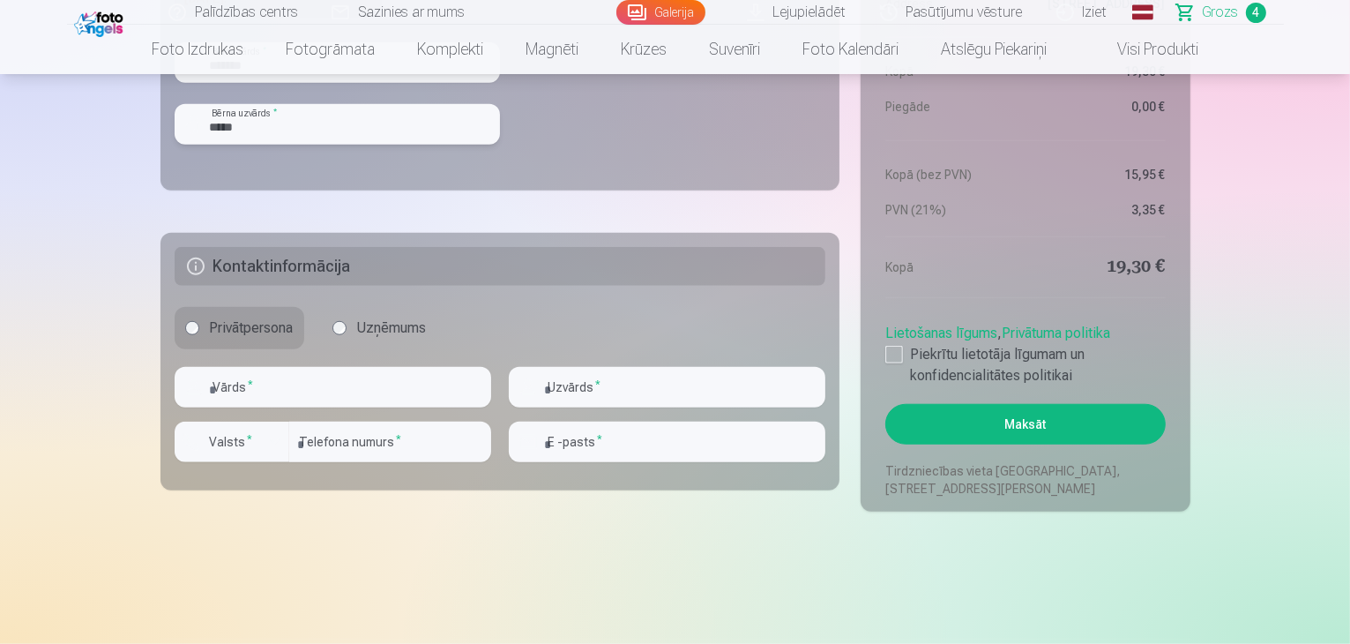
type input "*****"
click at [356, 398] on input "text" at bounding box center [333, 387] width 316 height 41
type input "***"
click at [637, 397] on input "text" at bounding box center [667, 387] width 316 height 41
type input "*****"
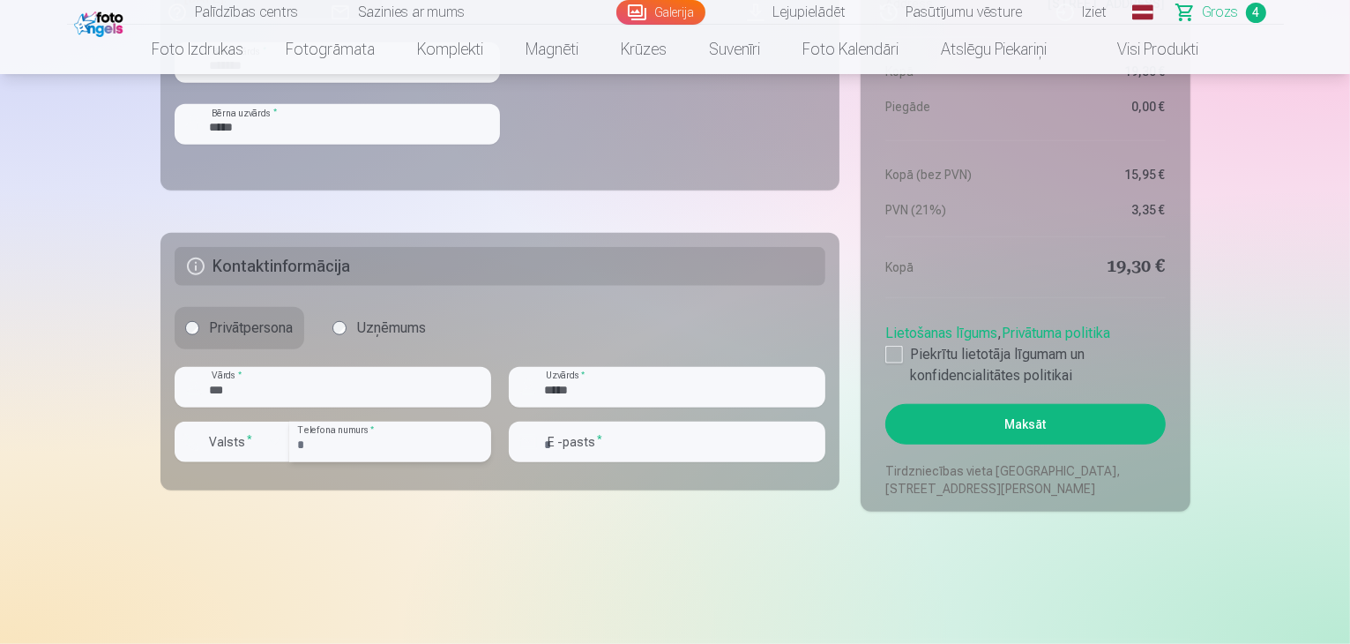
click at [348, 439] on input "number" at bounding box center [390, 441] width 202 height 41
click at [286, 438] on button "Valsts *" at bounding box center [232, 441] width 115 height 41
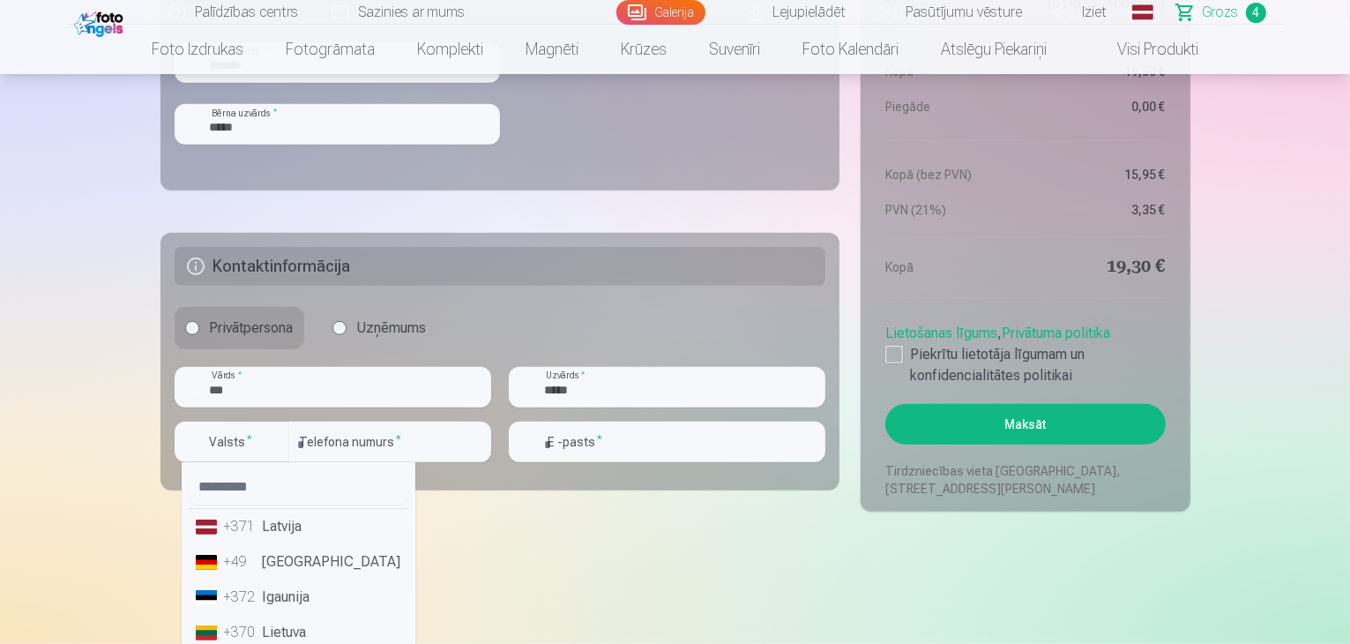
click at [291, 536] on li "+371 Latvija" at bounding box center [299, 526] width 220 height 35
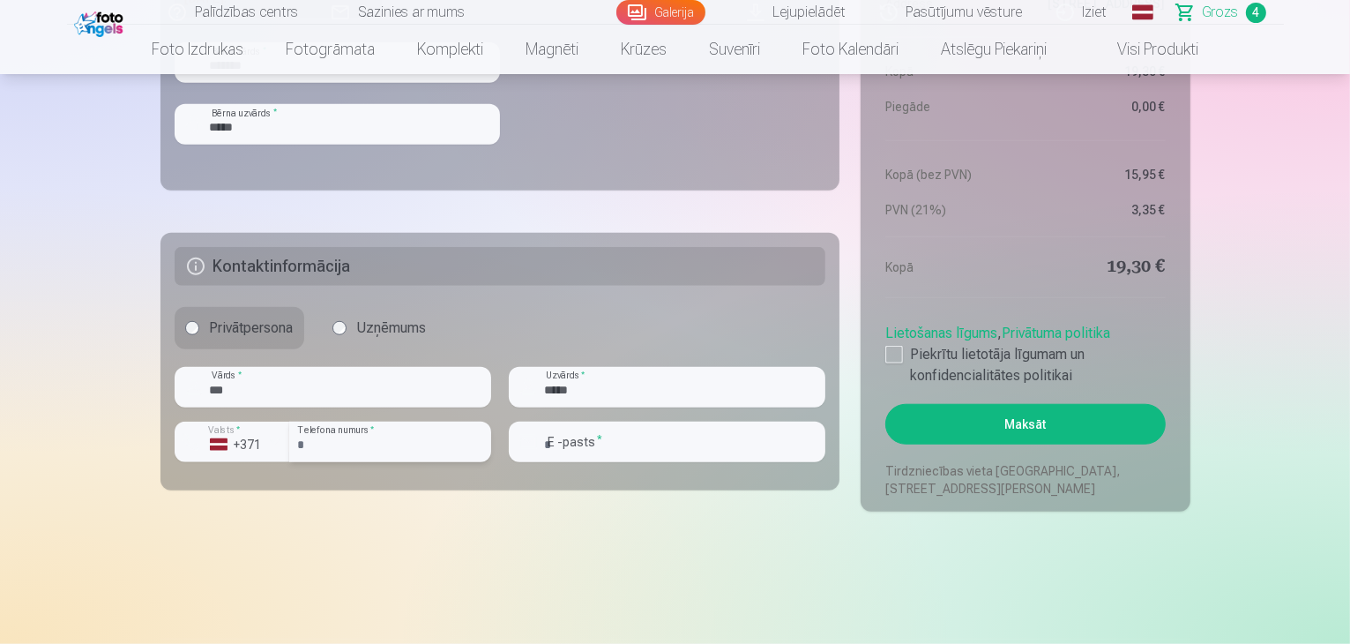
click at [393, 439] on input "number" at bounding box center [390, 441] width 202 height 41
type input "********"
click at [663, 436] on input "email" at bounding box center [667, 441] width 316 height 41
type input "**********"
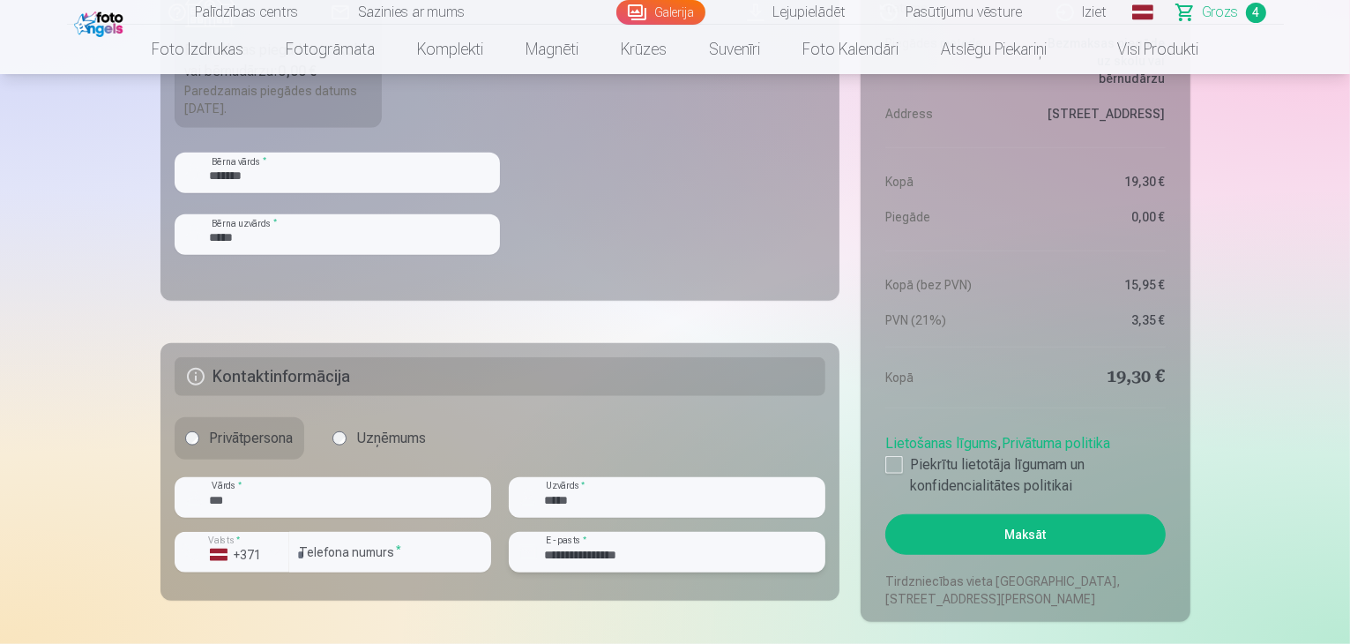
scroll to position [1234, 0]
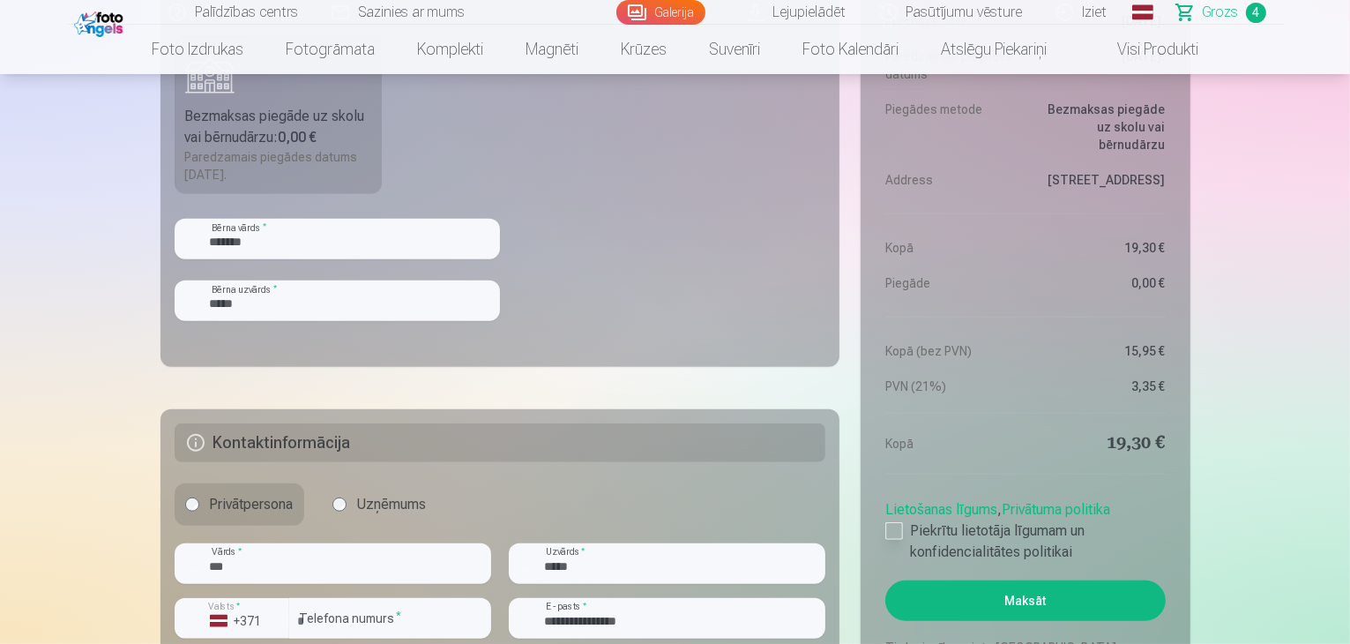
click at [892, 523] on div at bounding box center [894, 531] width 18 height 18
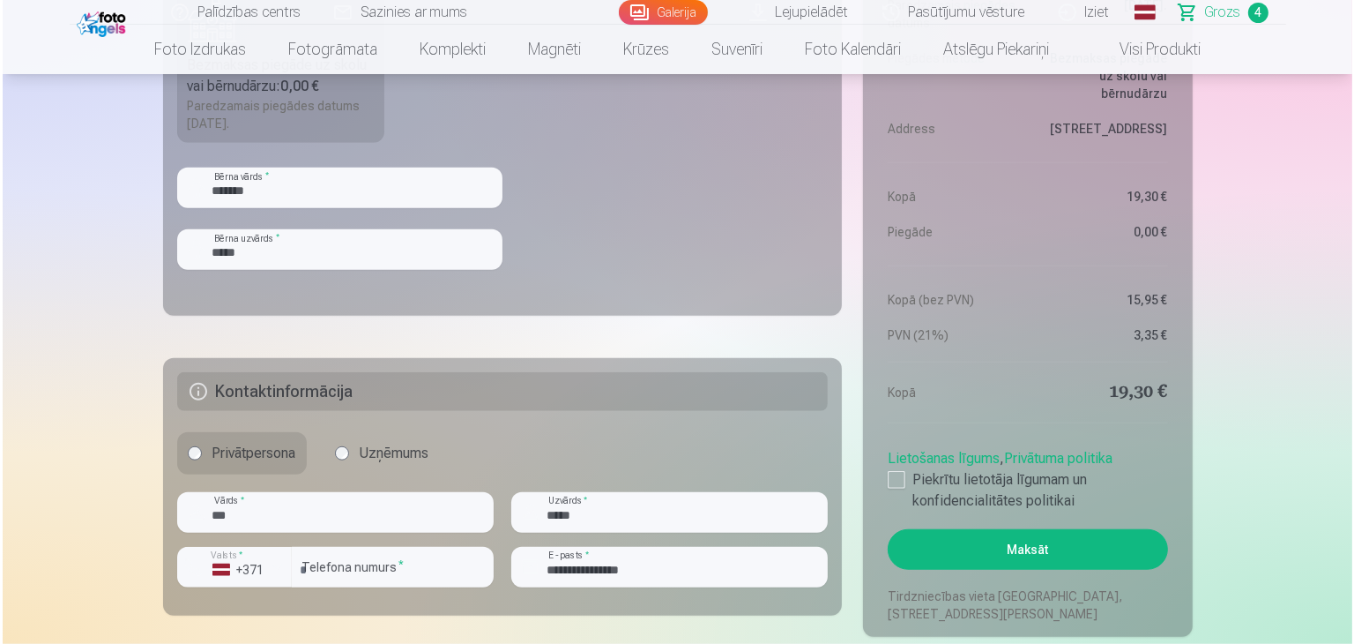
scroll to position [1322, 0]
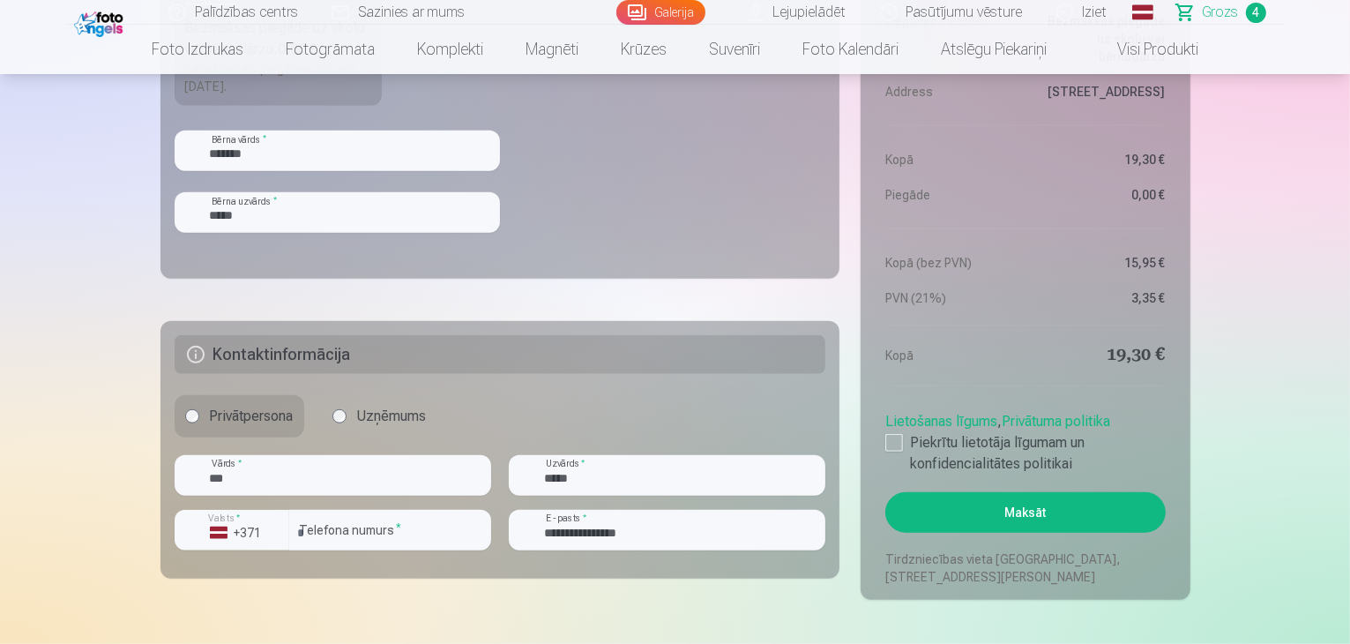
click at [1055, 515] on button "Maksāt" at bounding box center [1024, 512] width 279 height 41
